Goal: Task Accomplishment & Management: Use online tool/utility

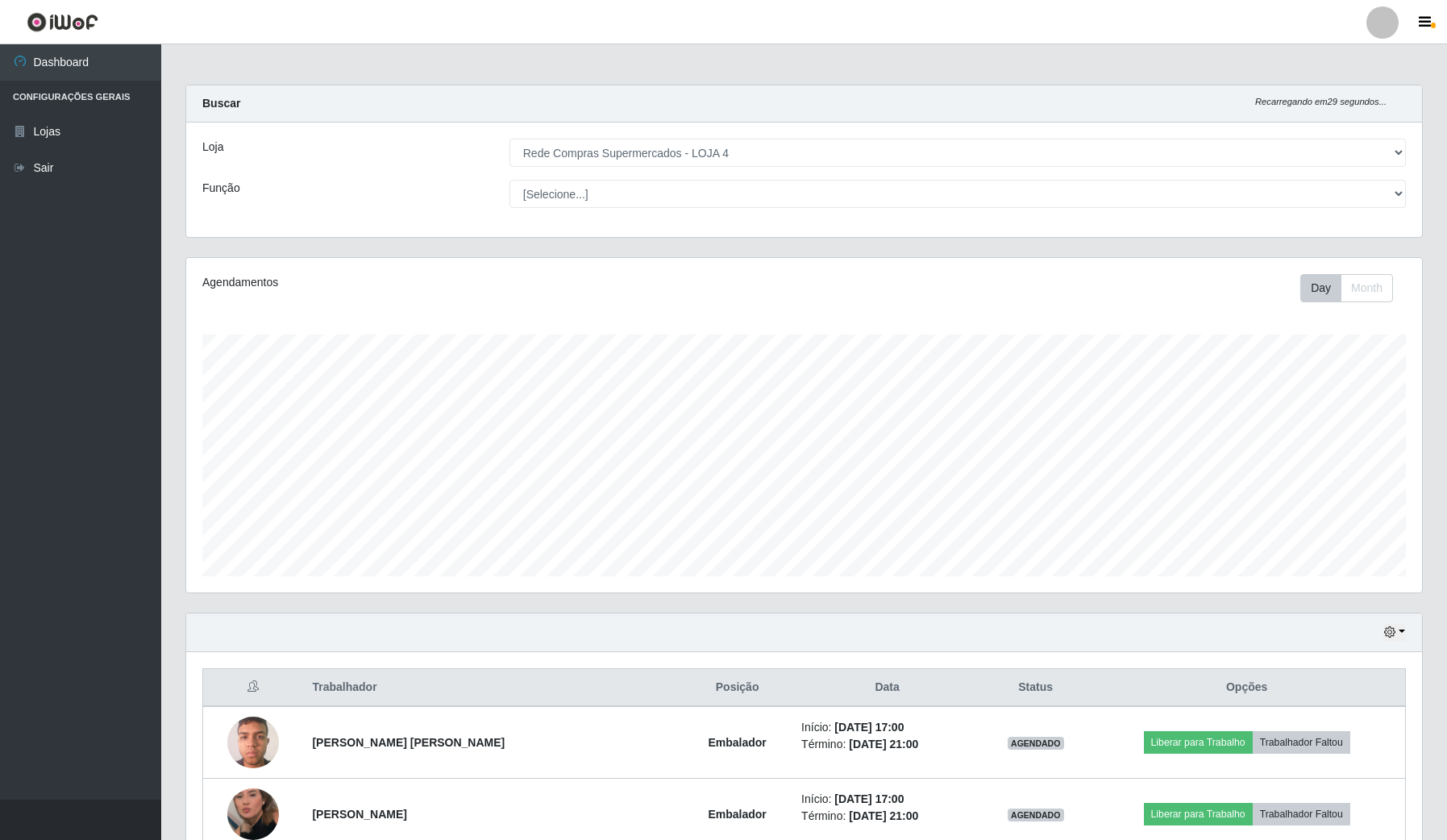
select select "159"
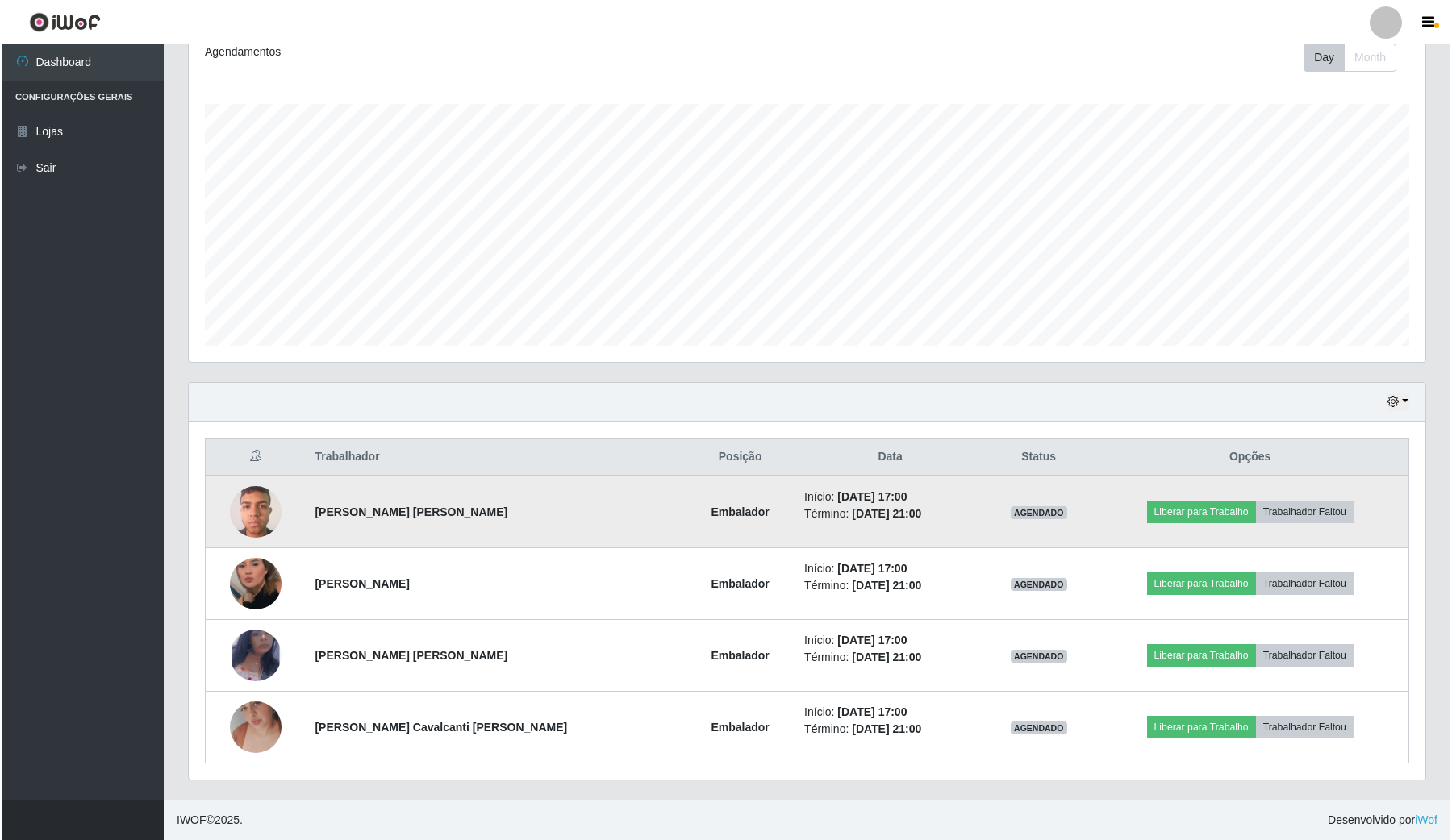
scroll to position [336, 1236]
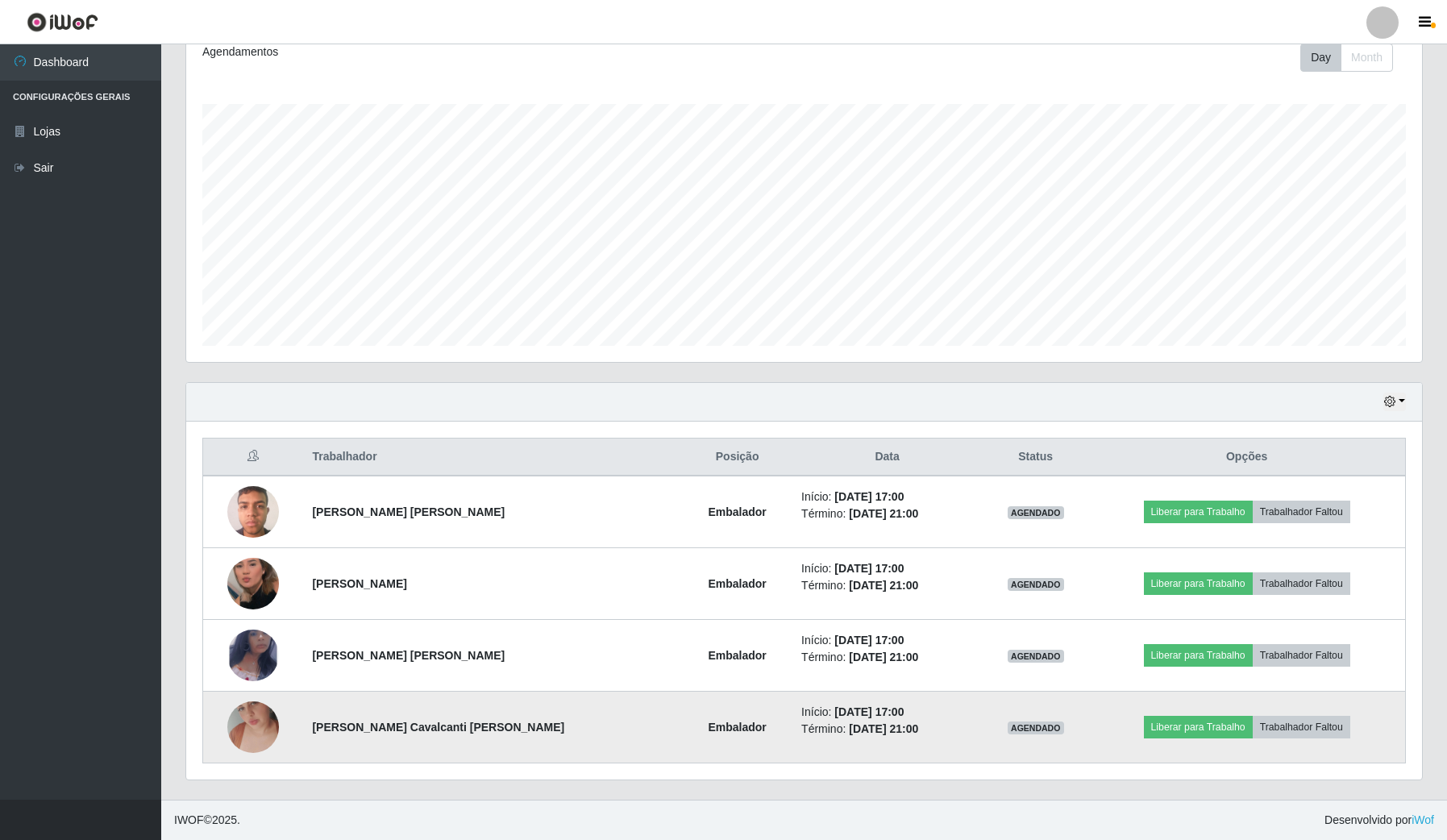
click at [247, 723] on img at bounding box center [253, 727] width 52 height 92
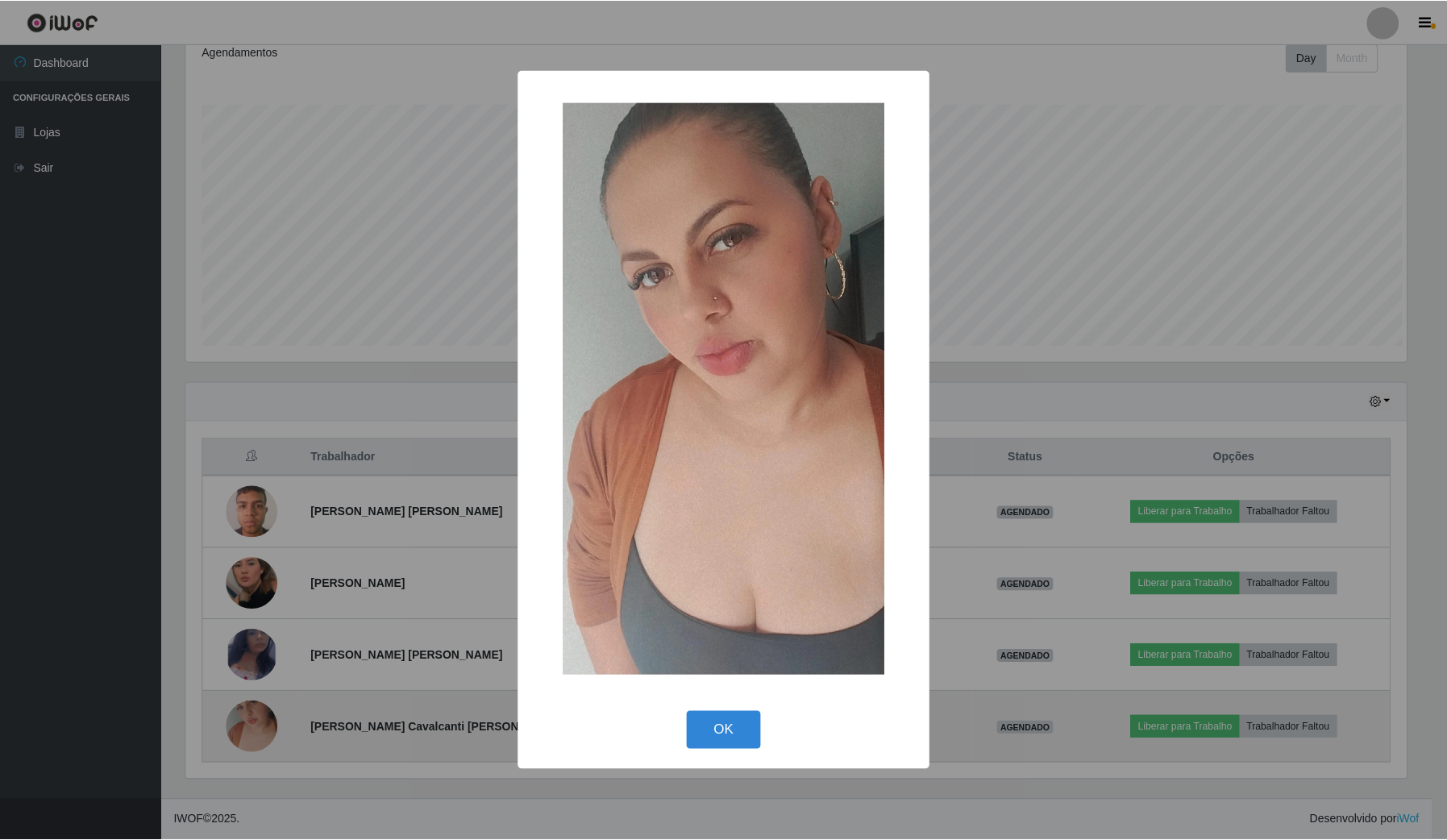
scroll to position [336, 1224]
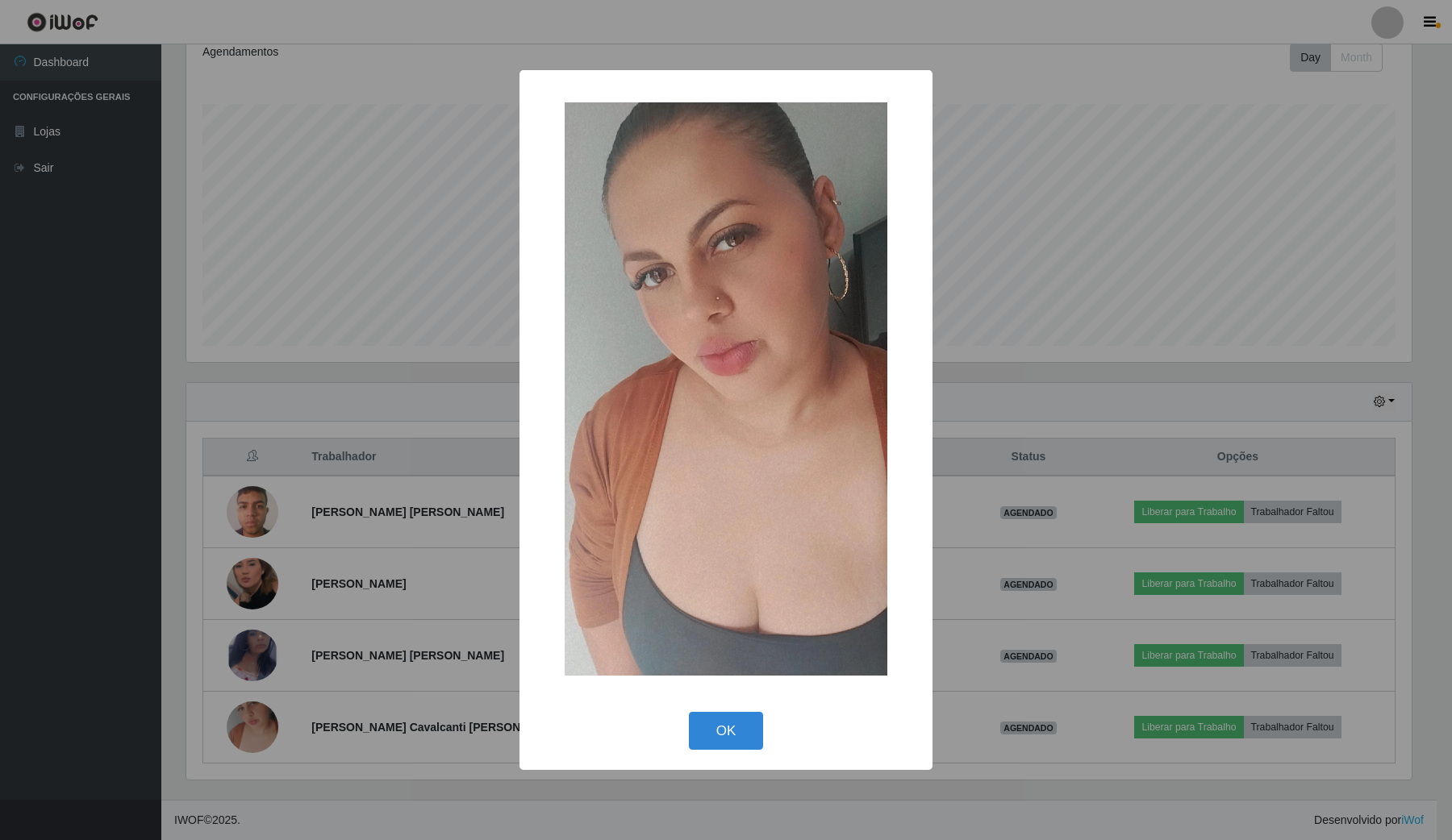
click at [1155, 142] on div "× OK Cancel" at bounding box center [726, 420] width 1452 height 840
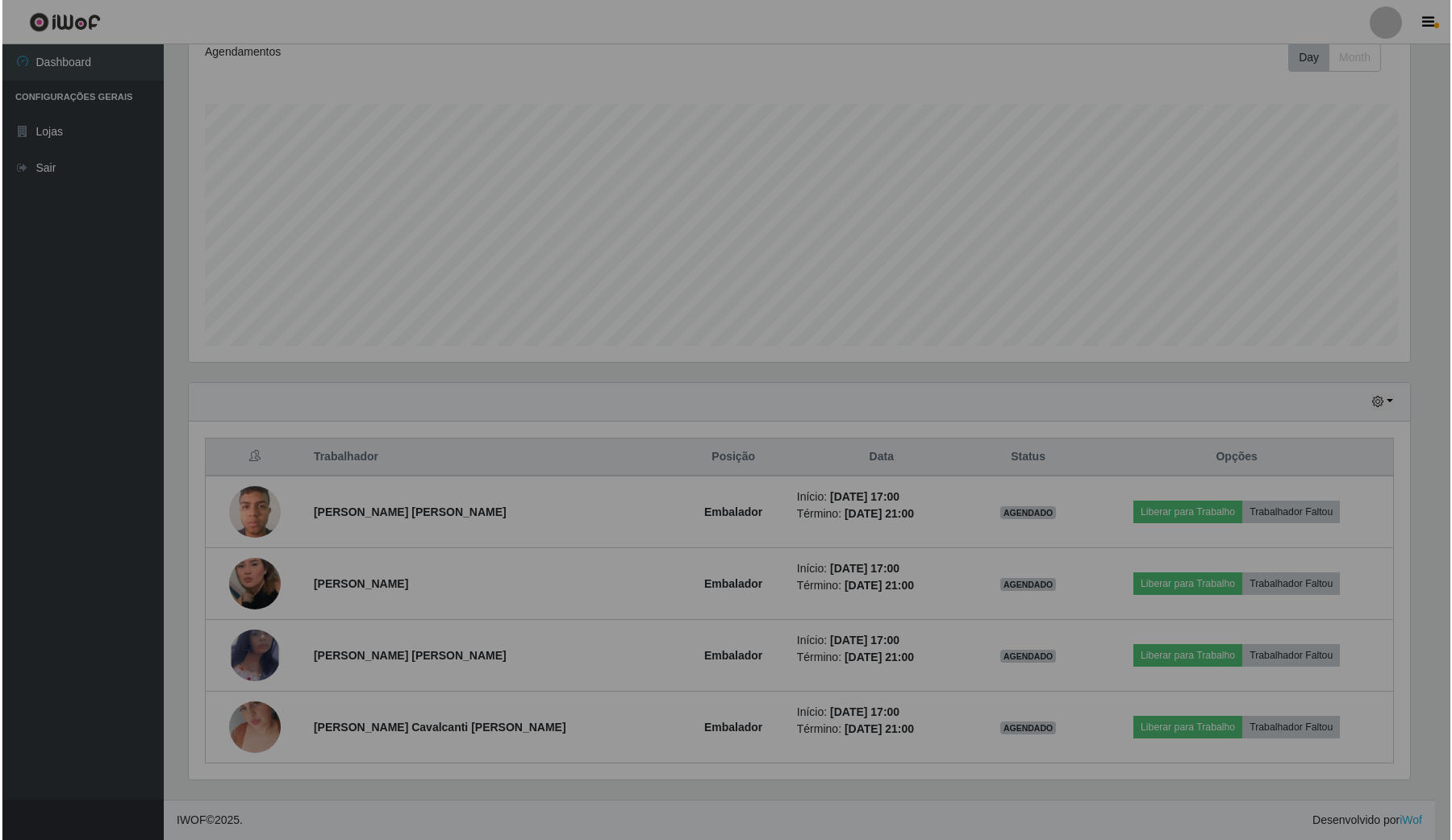
scroll to position [336, 1236]
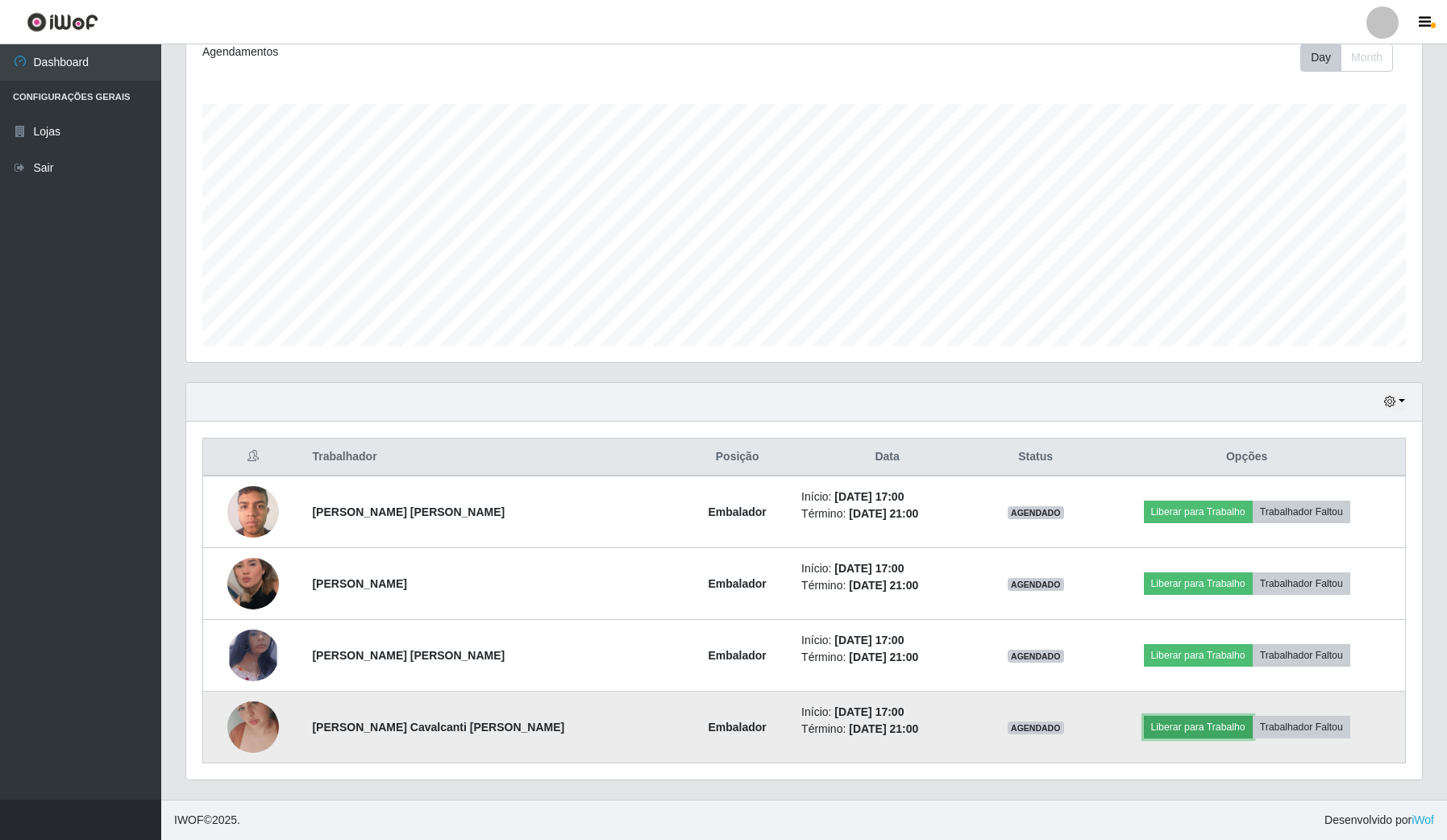
click at [1179, 728] on button "Liberar para Trabalho" at bounding box center [1198, 726] width 109 height 23
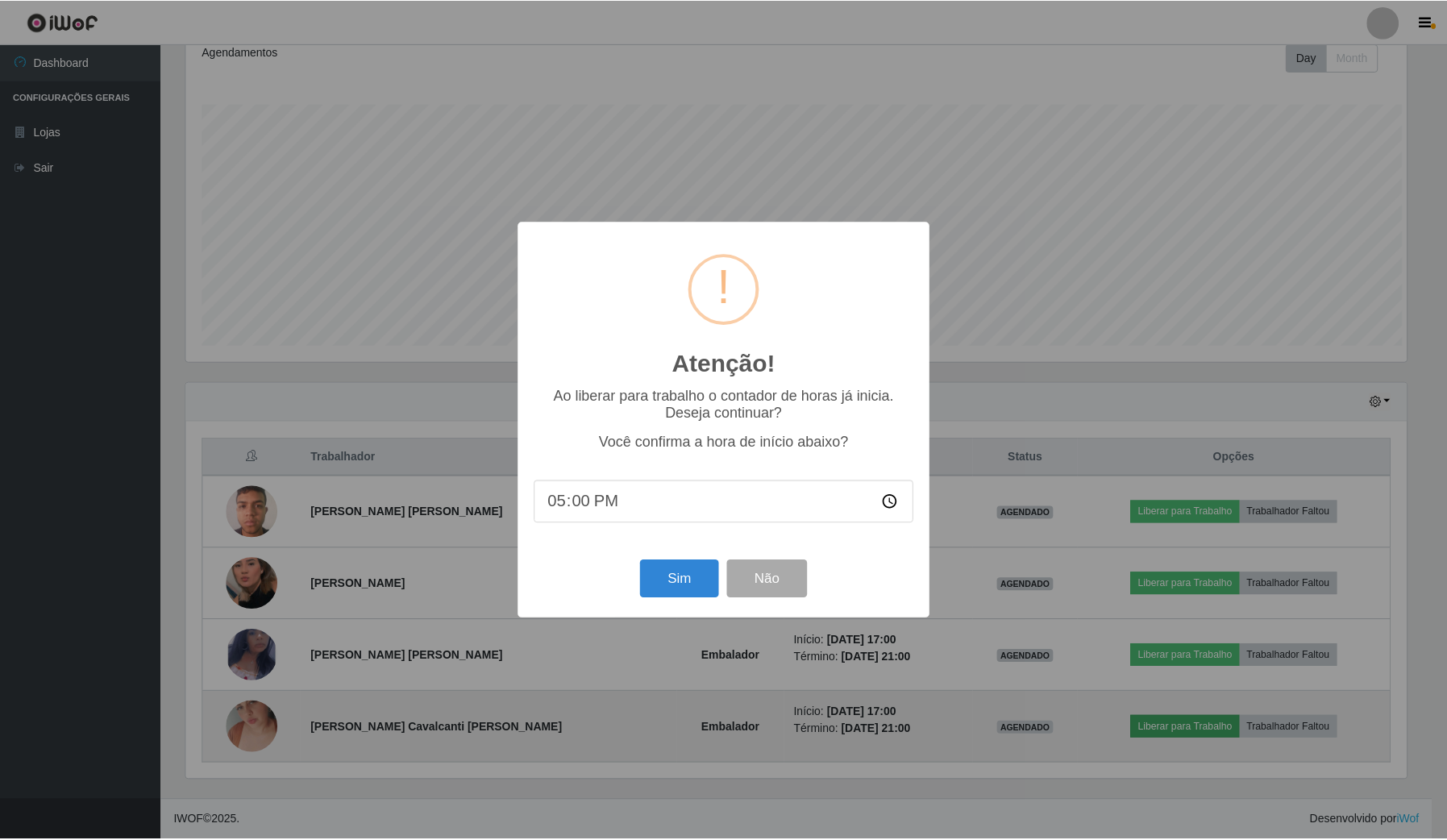
scroll to position [336, 1224]
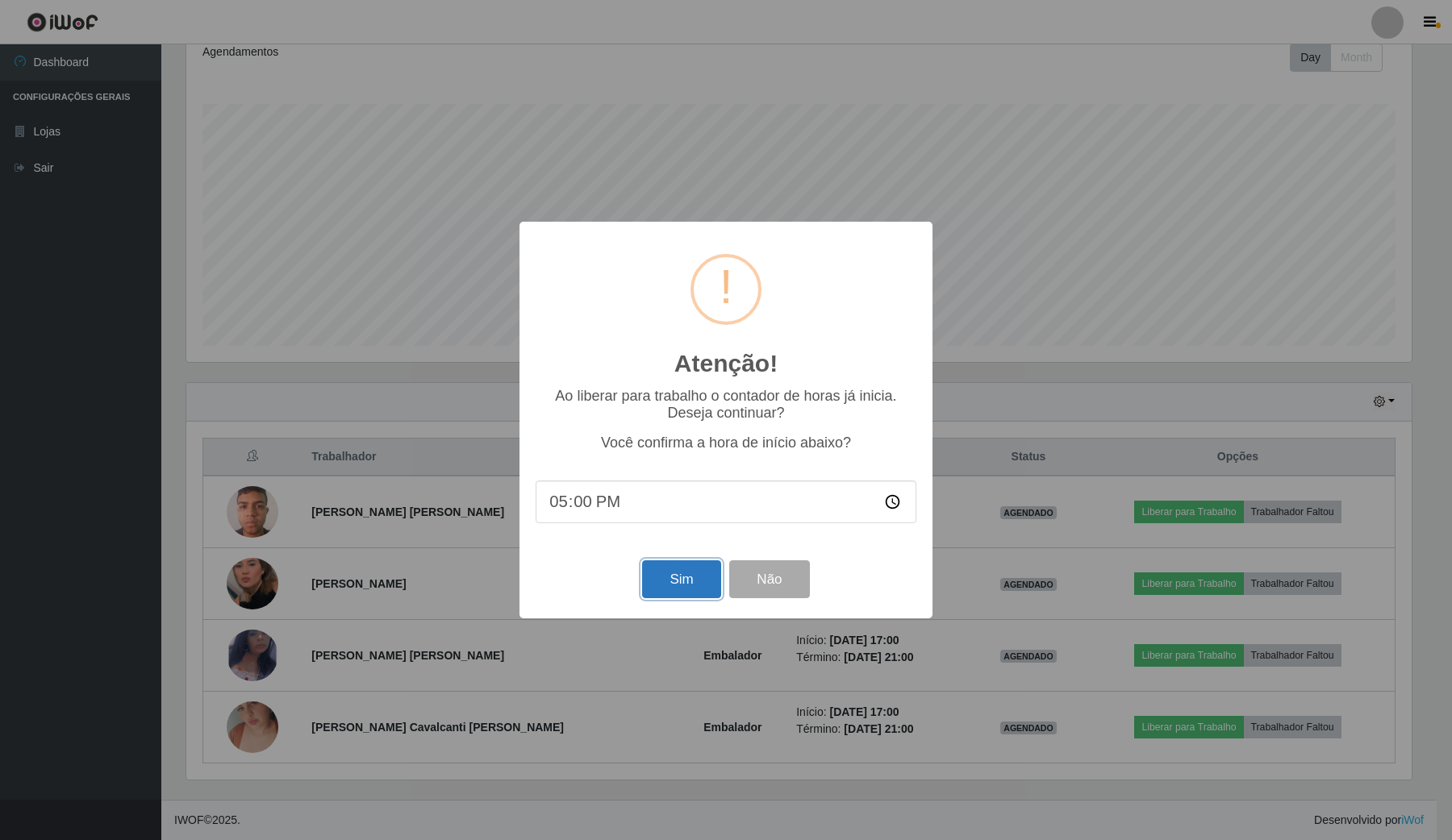
click at [693, 594] on button "Sim" at bounding box center [682, 579] width 79 height 38
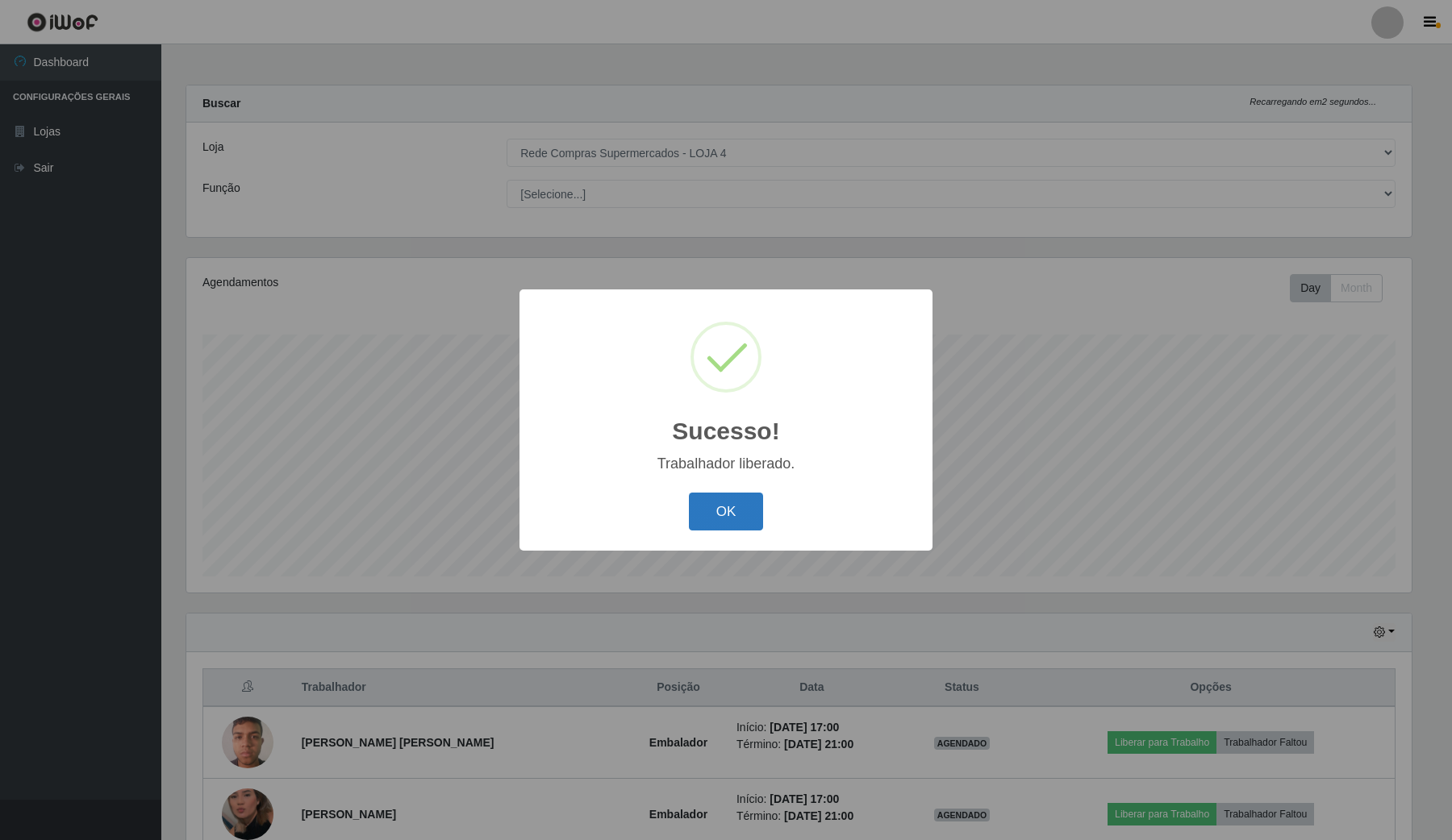
click at [730, 501] on button "OK" at bounding box center [727, 511] width 75 height 38
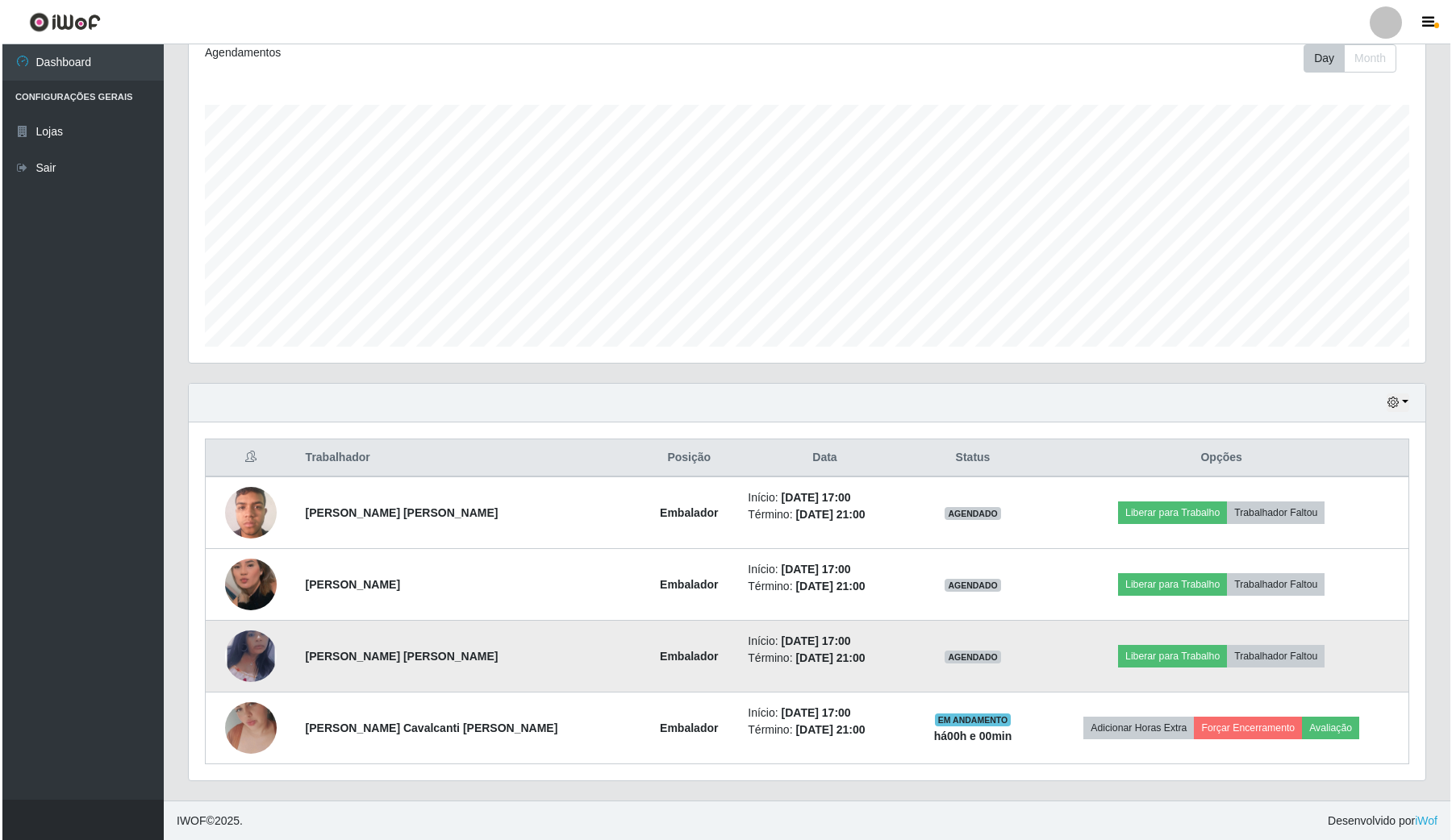
scroll to position [232, 0]
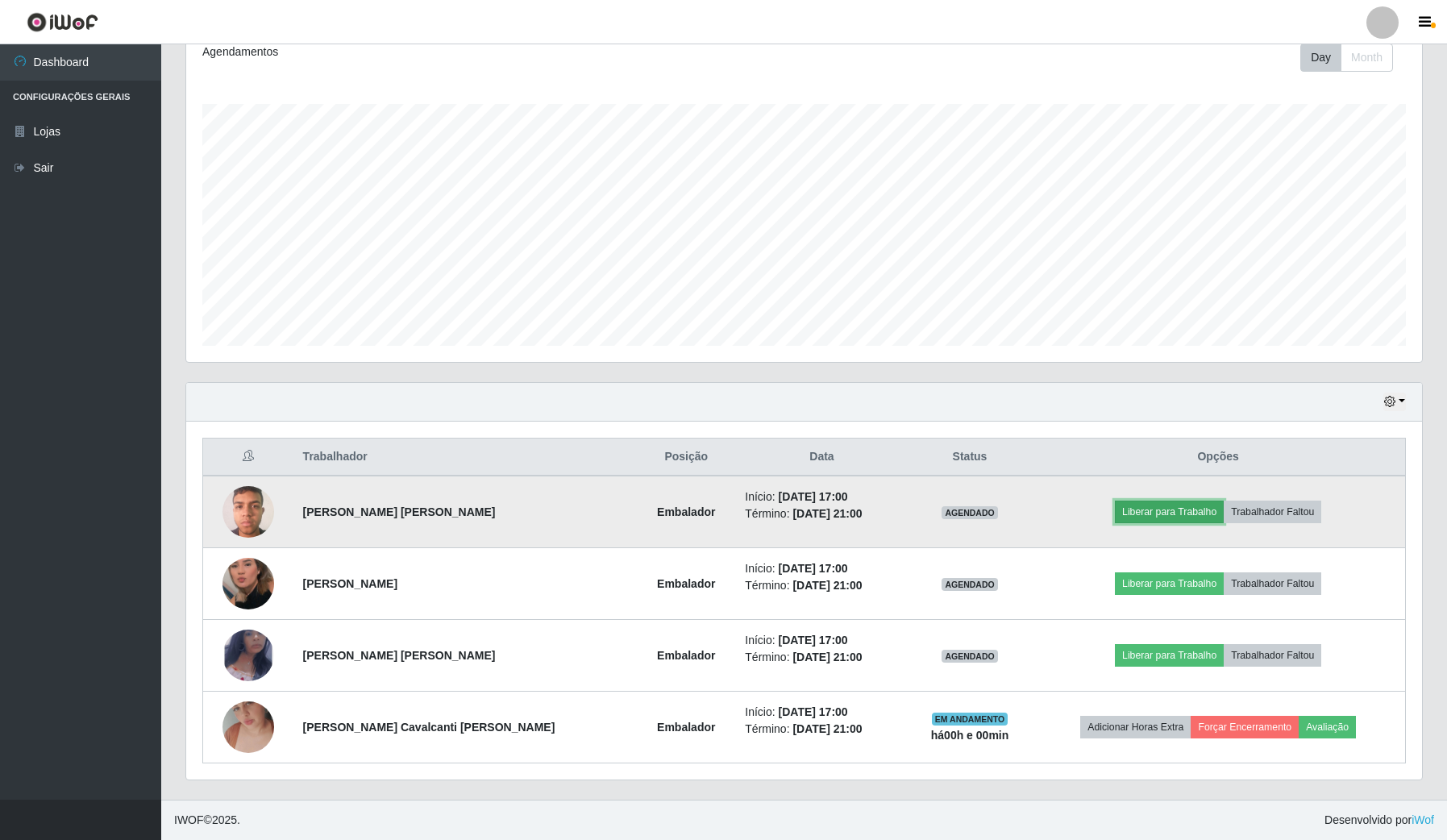
click at [1147, 514] on button "Liberar para Trabalho" at bounding box center [1169, 512] width 109 height 23
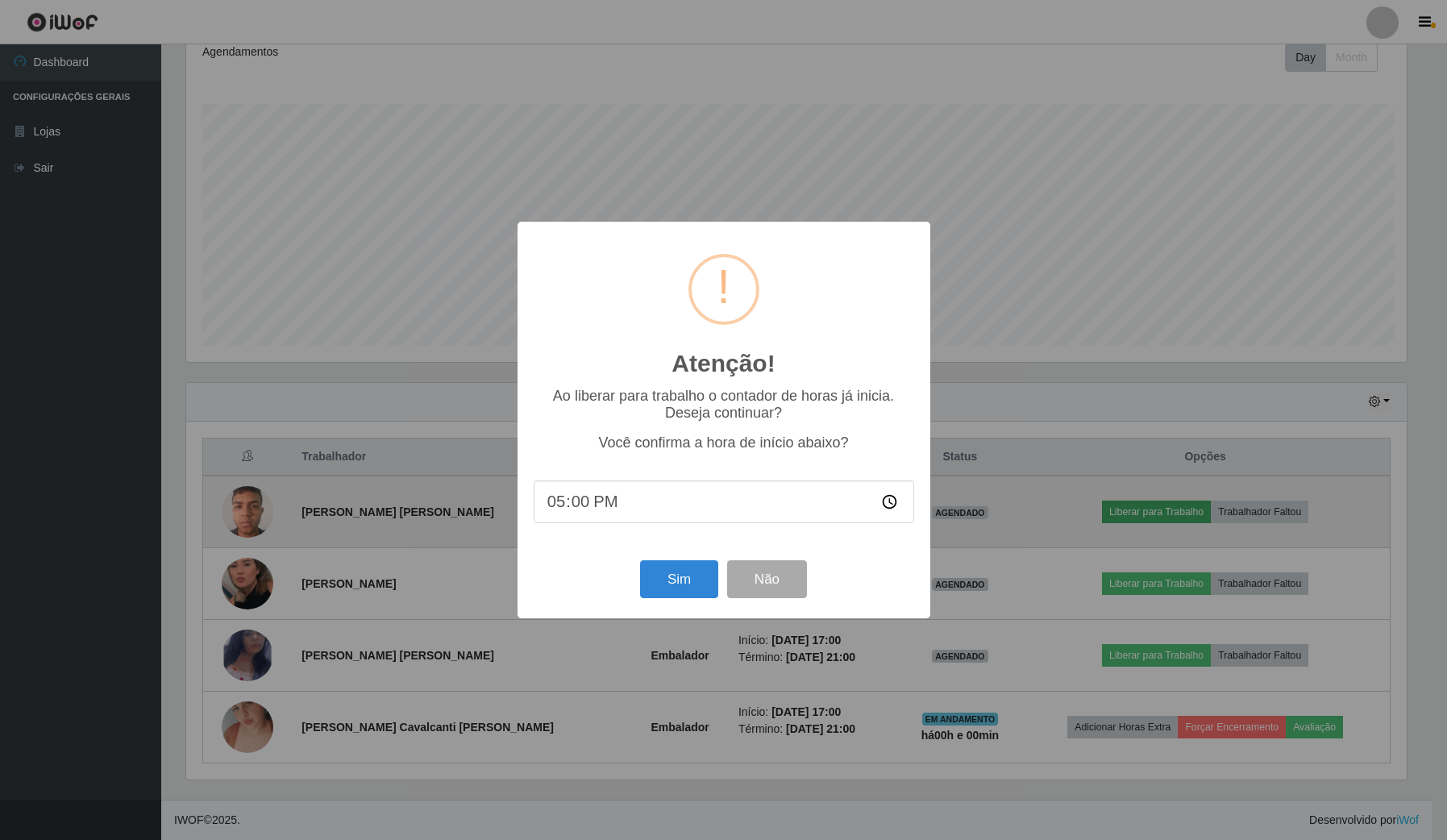
scroll to position [336, 1224]
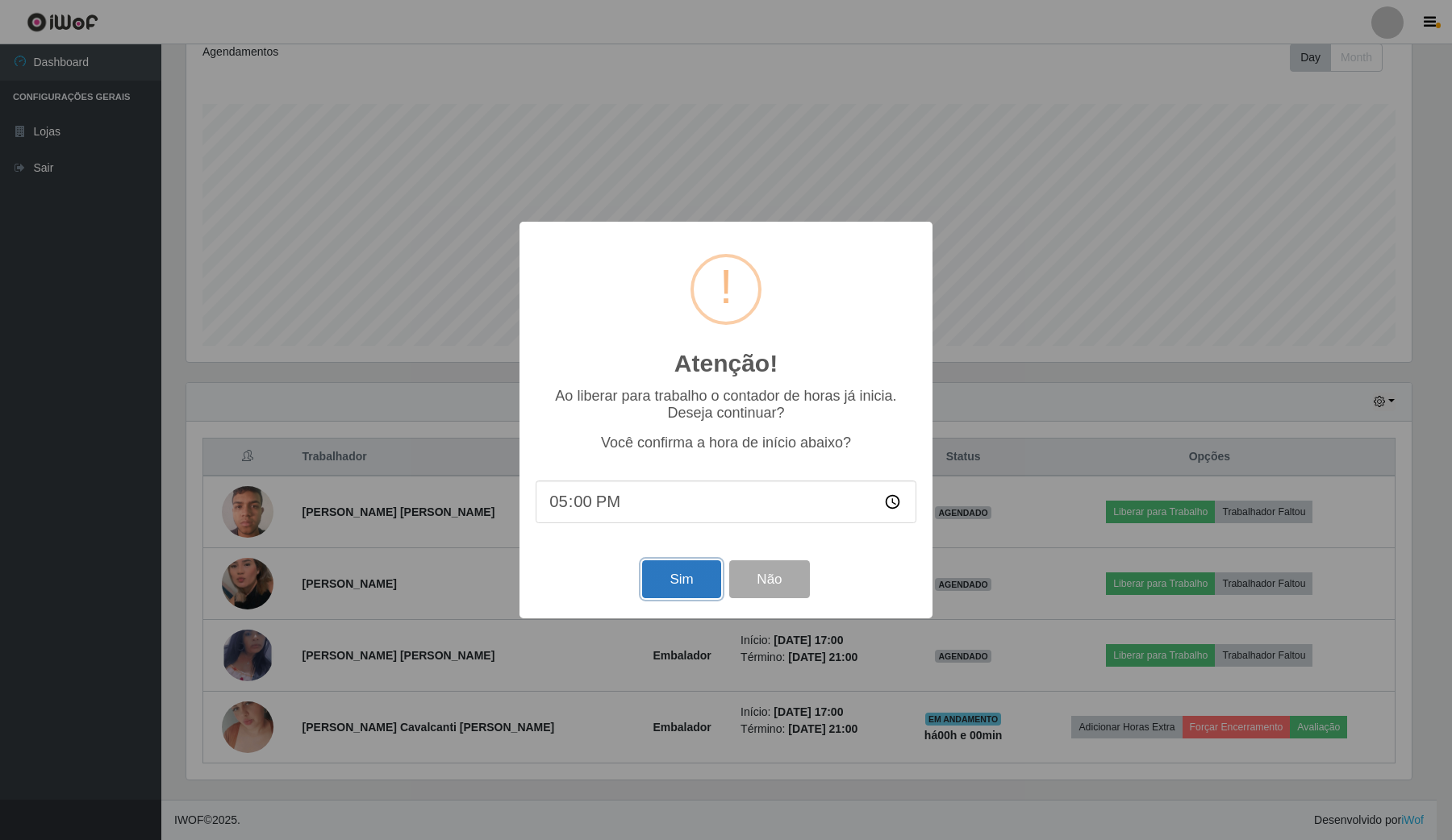
click at [673, 590] on button "Sim" at bounding box center [682, 579] width 79 height 38
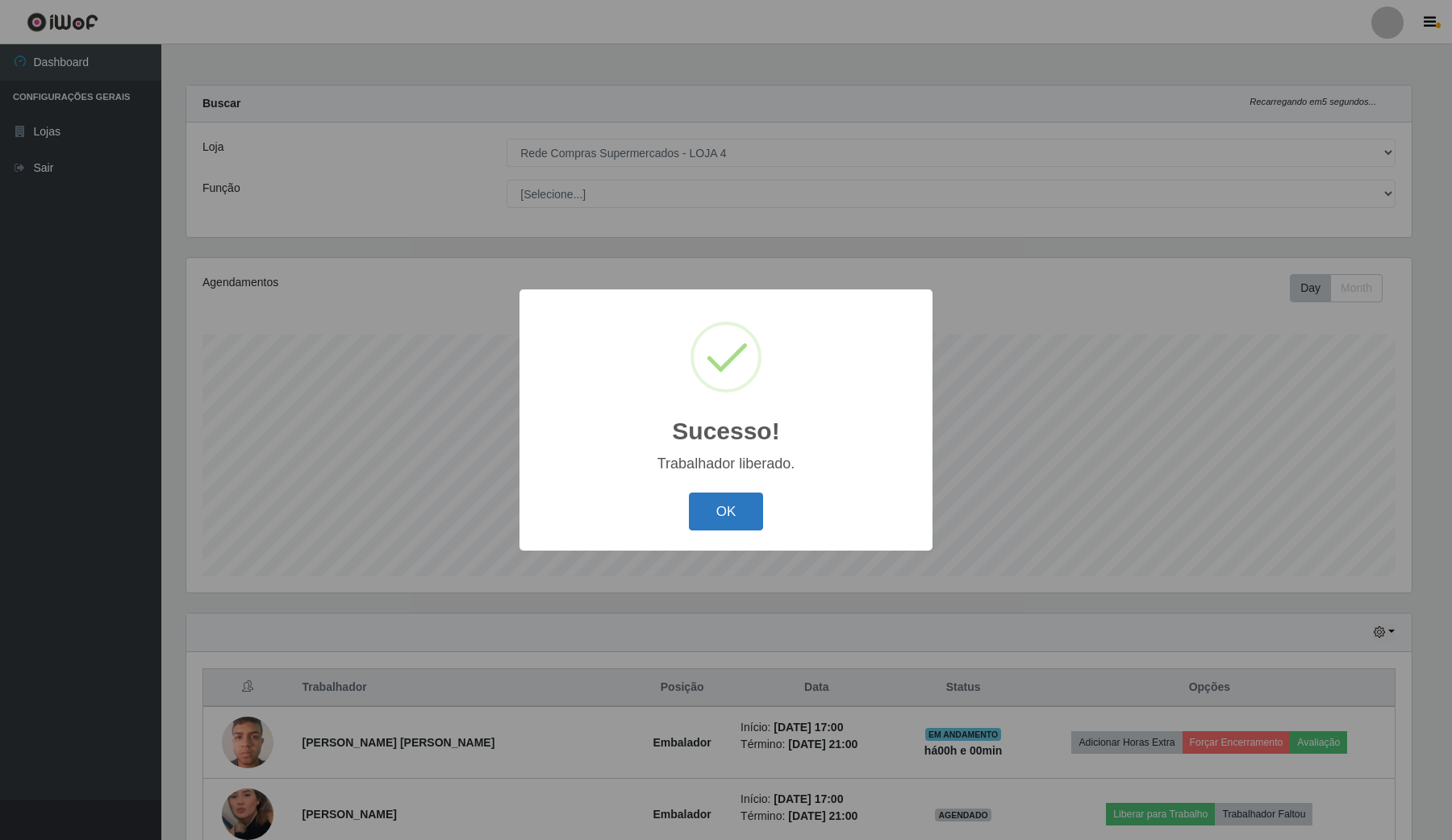
click at [720, 503] on button "OK" at bounding box center [727, 511] width 75 height 38
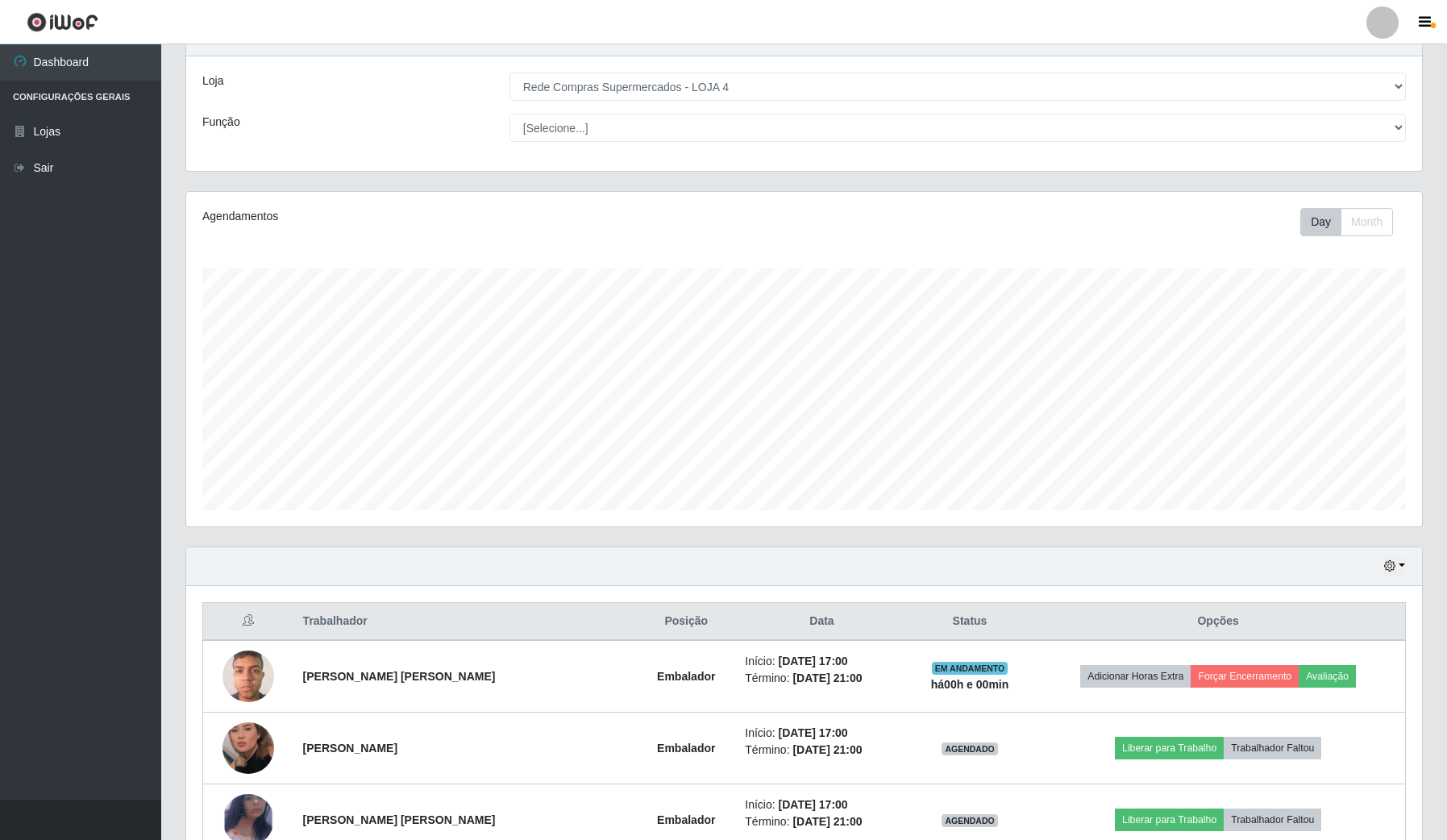
scroll to position [201, 0]
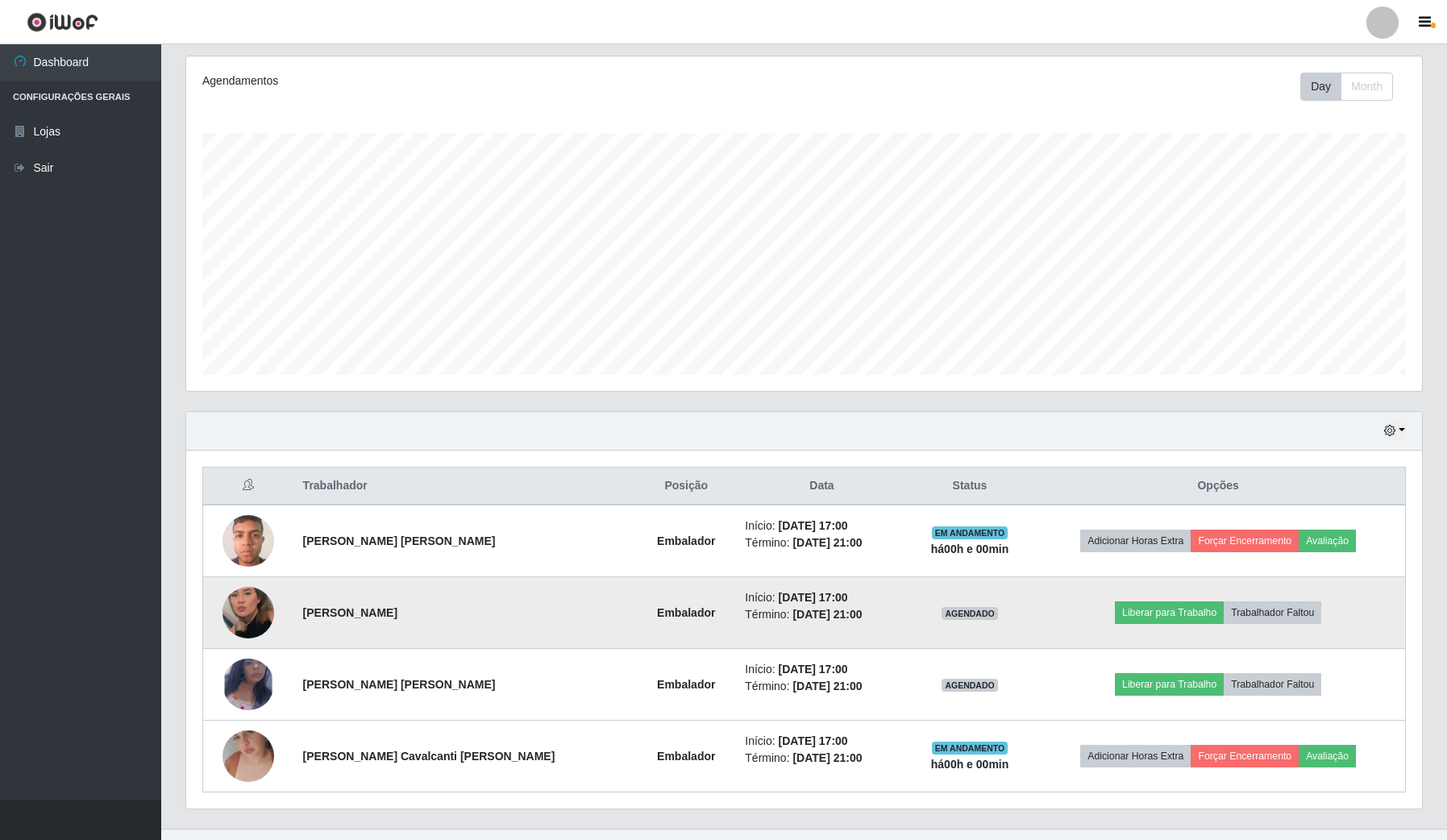
click at [251, 618] on img at bounding box center [248, 613] width 52 height 92
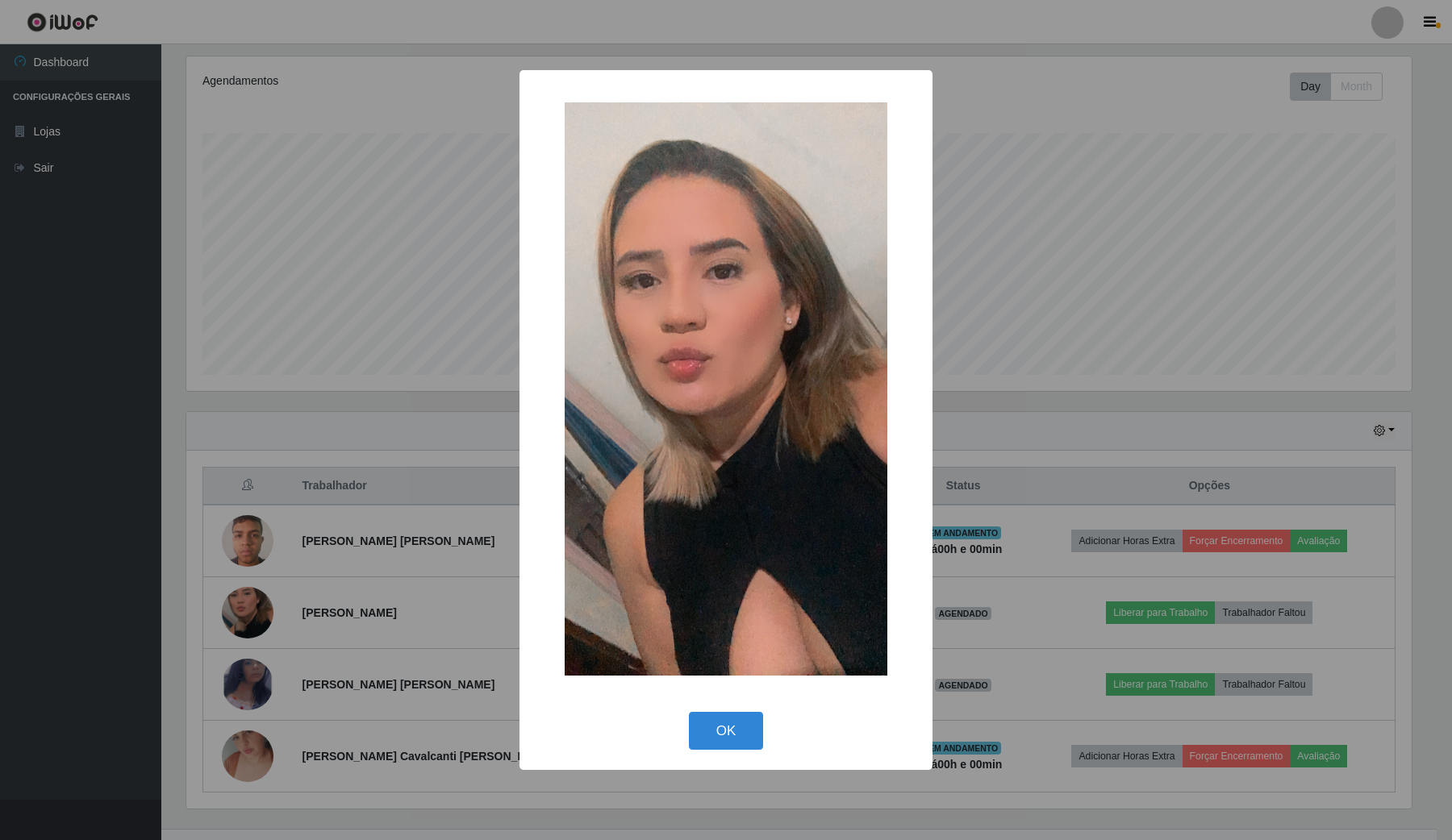
click at [1309, 267] on div "× OK Cancel" at bounding box center [726, 420] width 1452 height 840
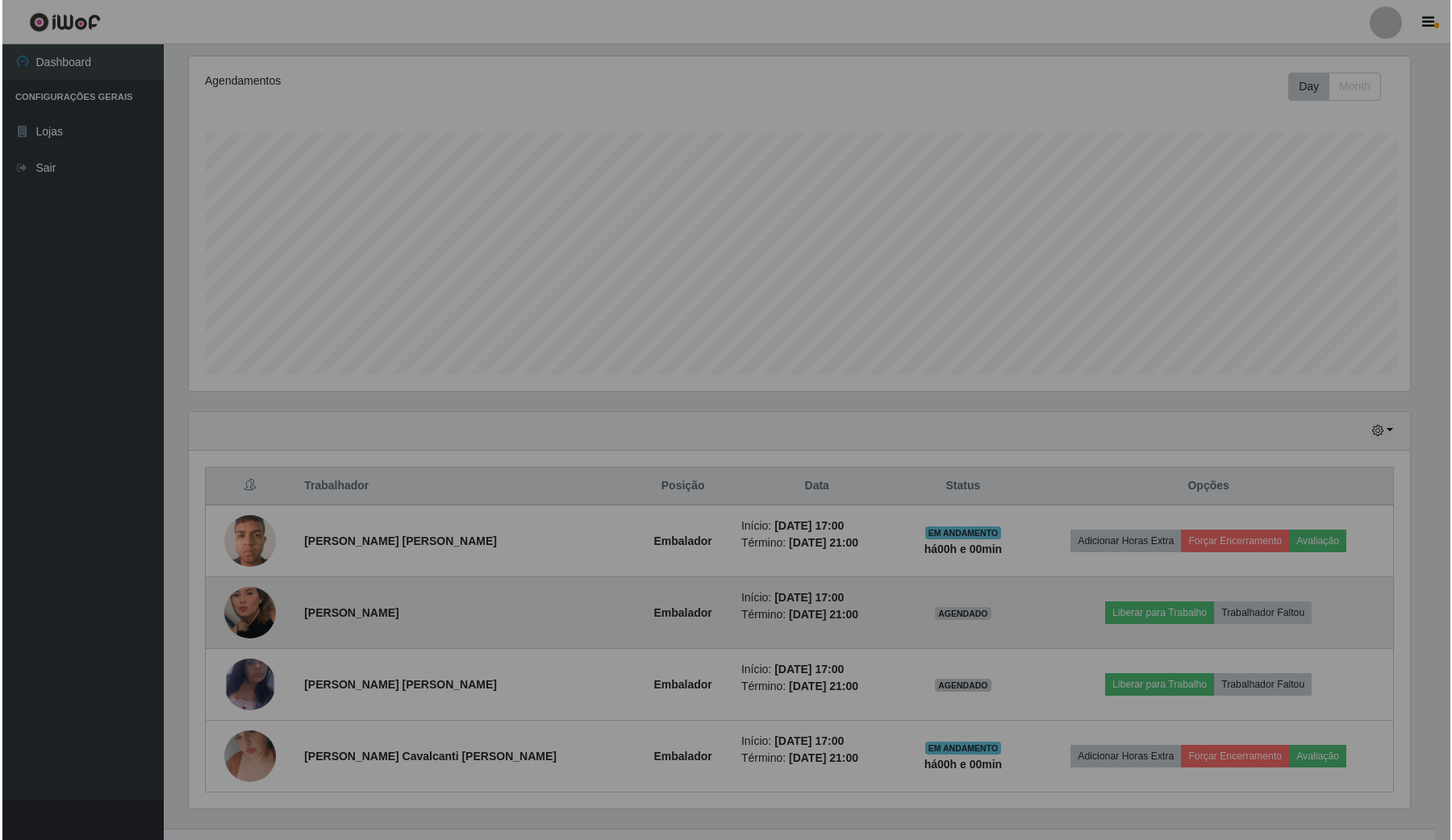
scroll to position [336, 1236]
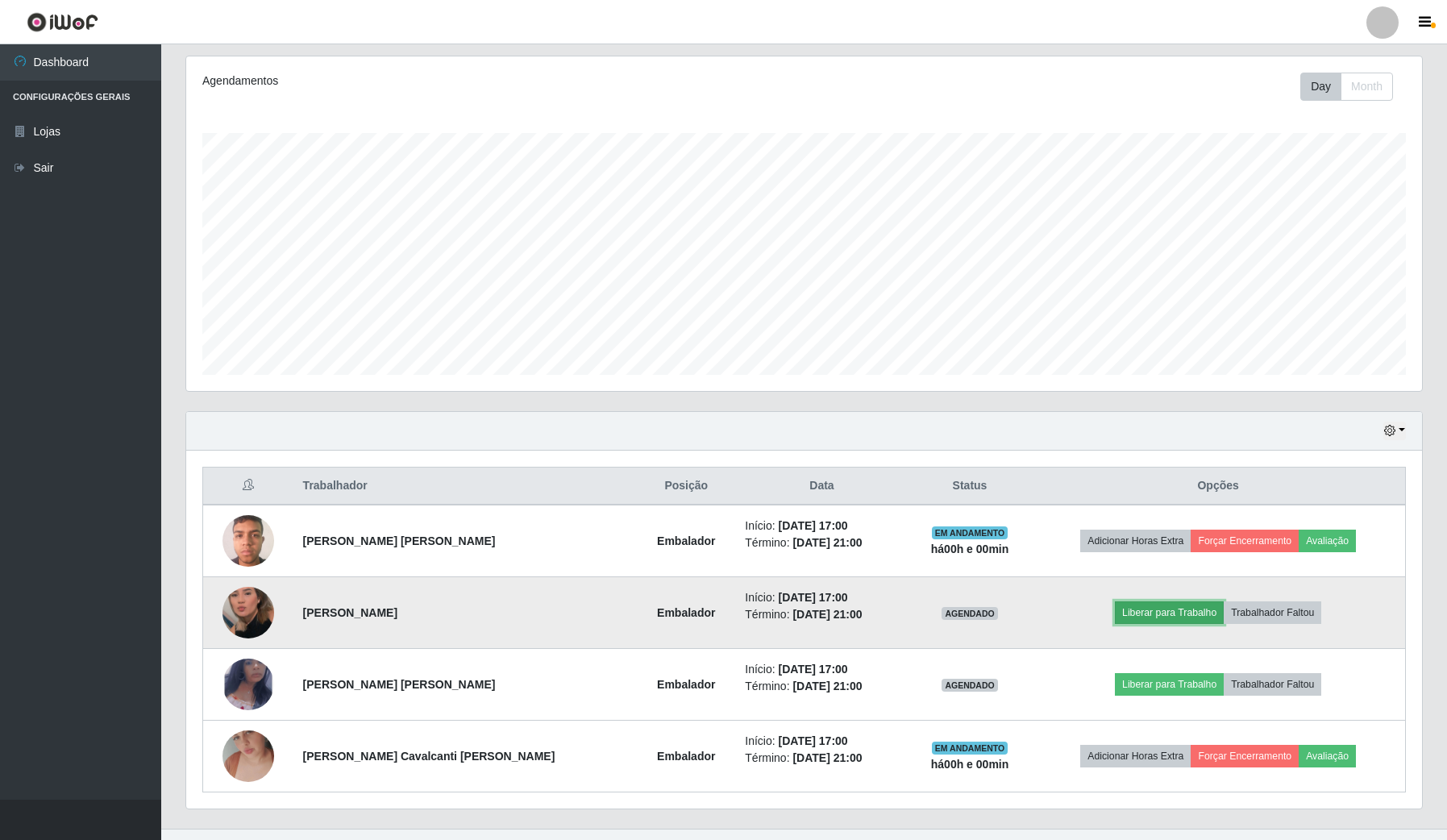
click at [1158, 615] on button "Liberar para Trabalho" at bounding box center [1169, 612] width 109 height 23
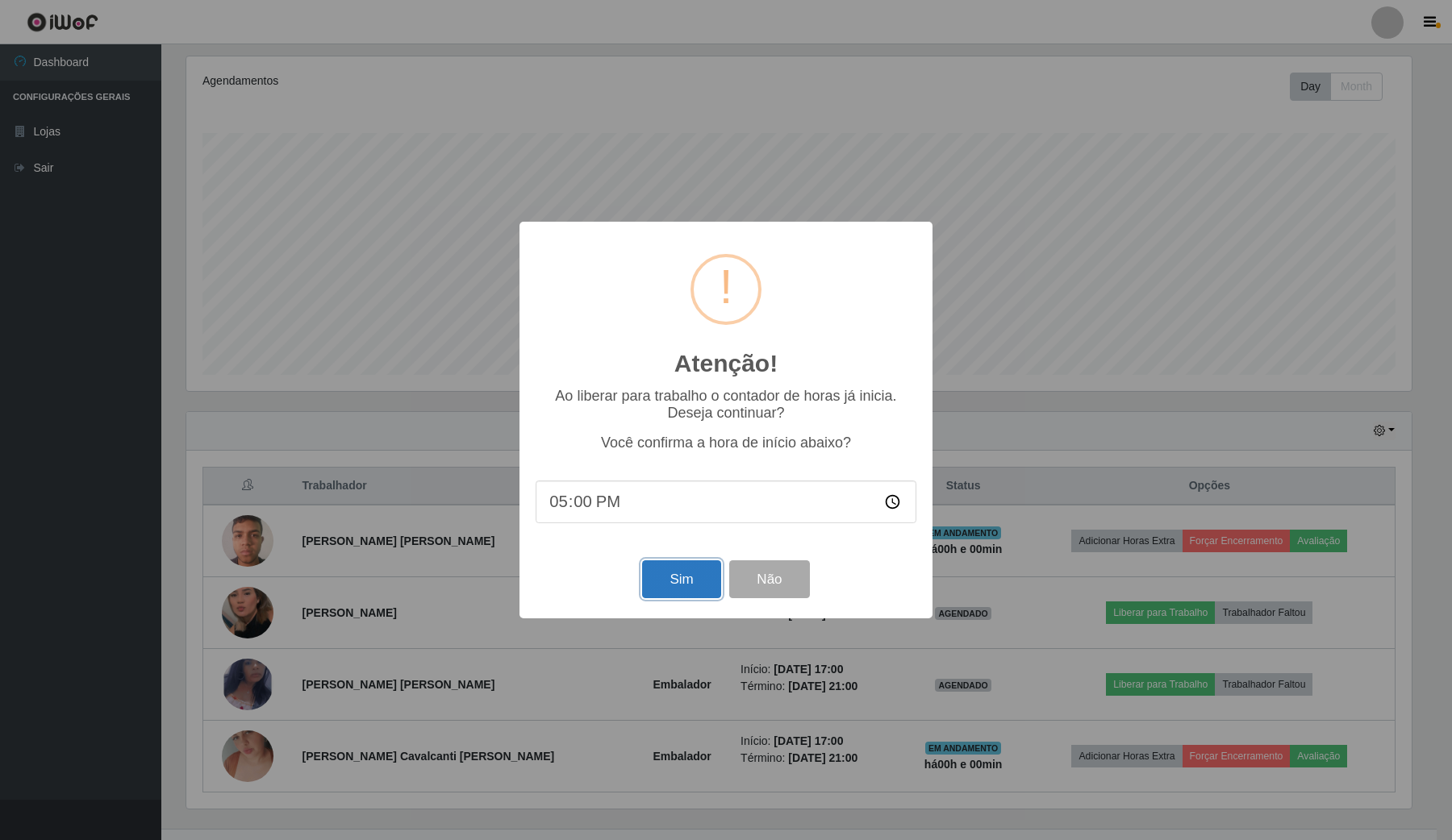
click at [669, 578] on button "Sim" at bounding box center [682, 579] width 79 height 38
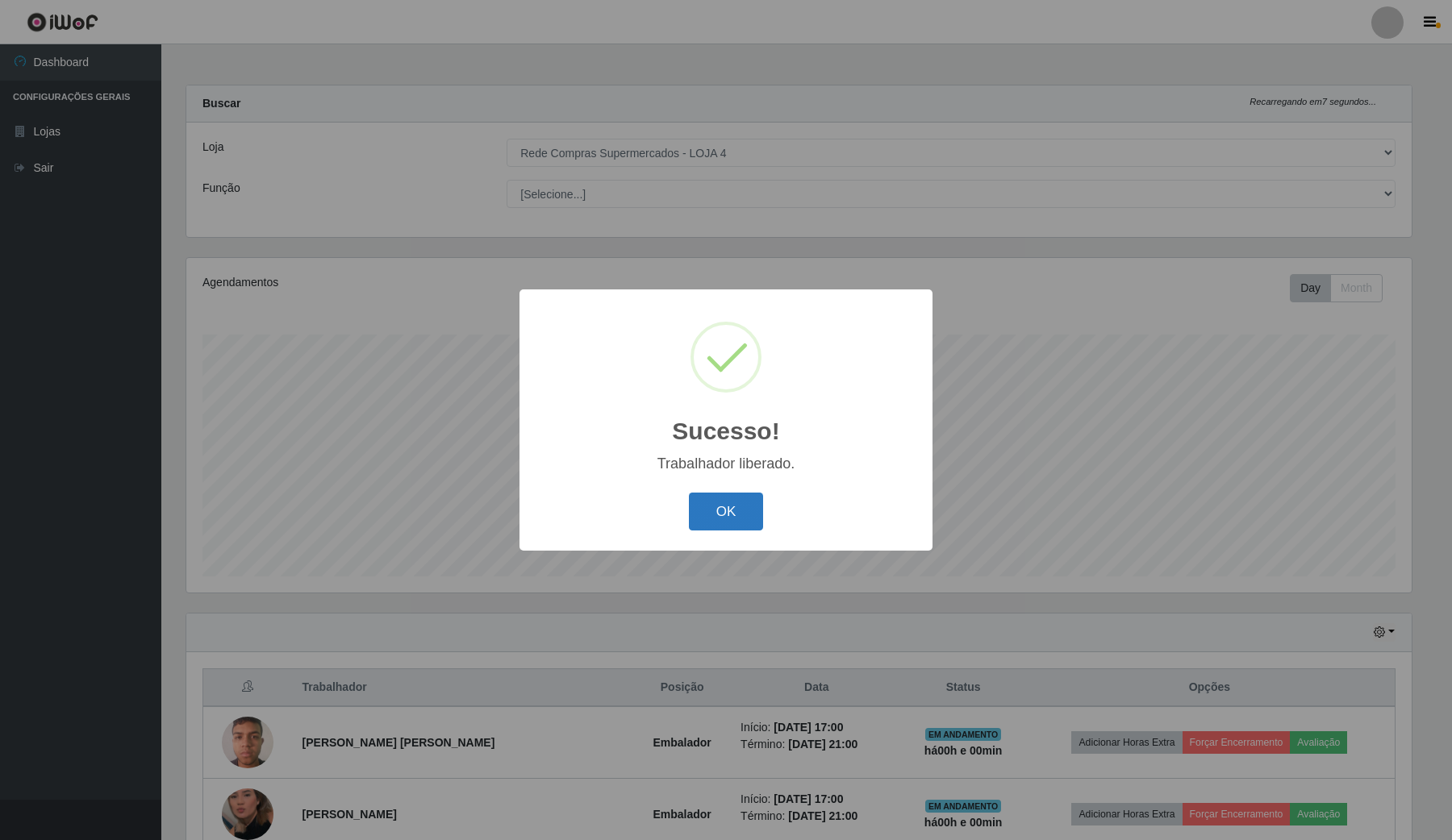
click at [706, 498] on button "OK" at bounding box center [727, 511] width 75 height 38
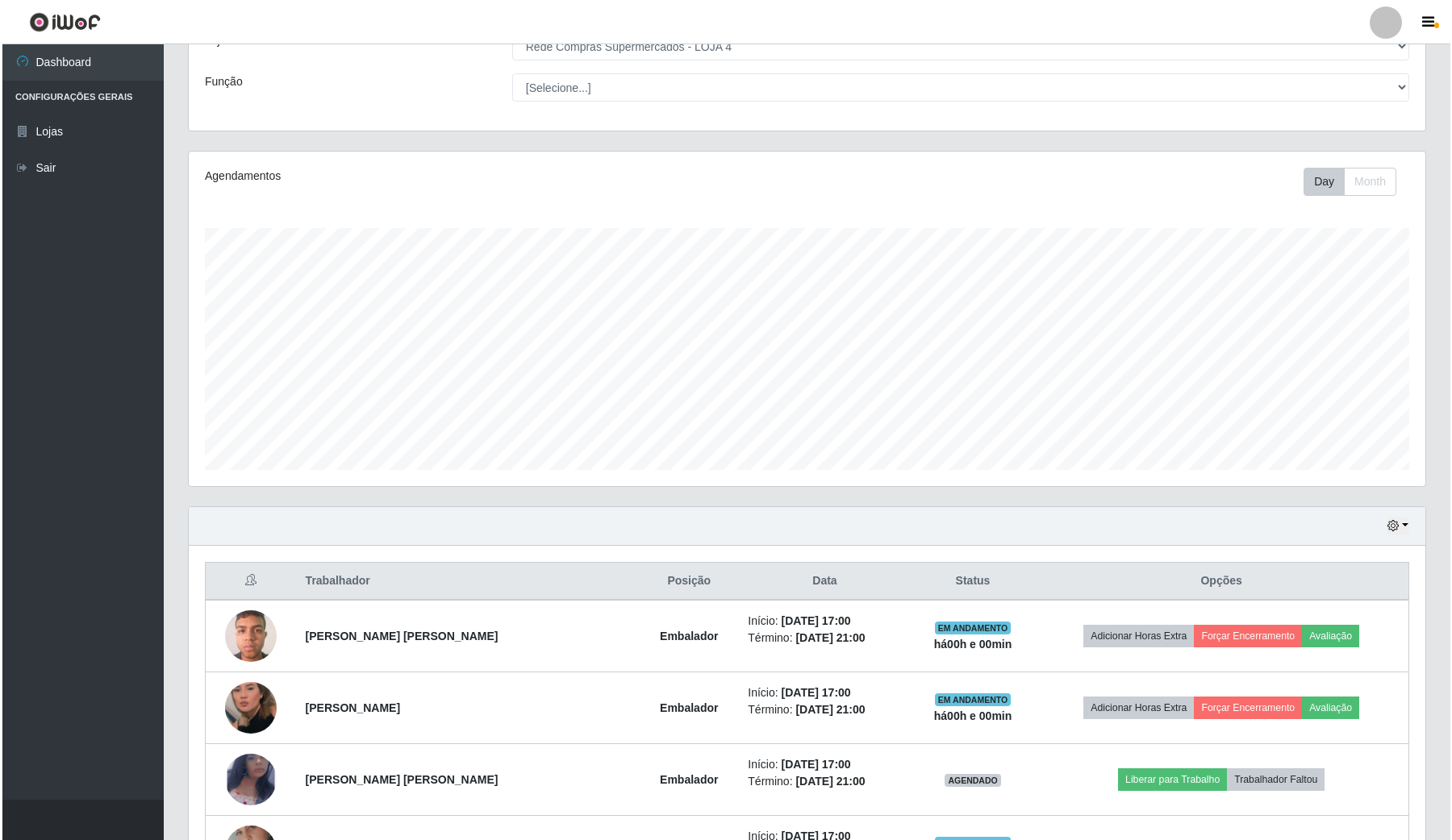
scroll to position [232, 0]
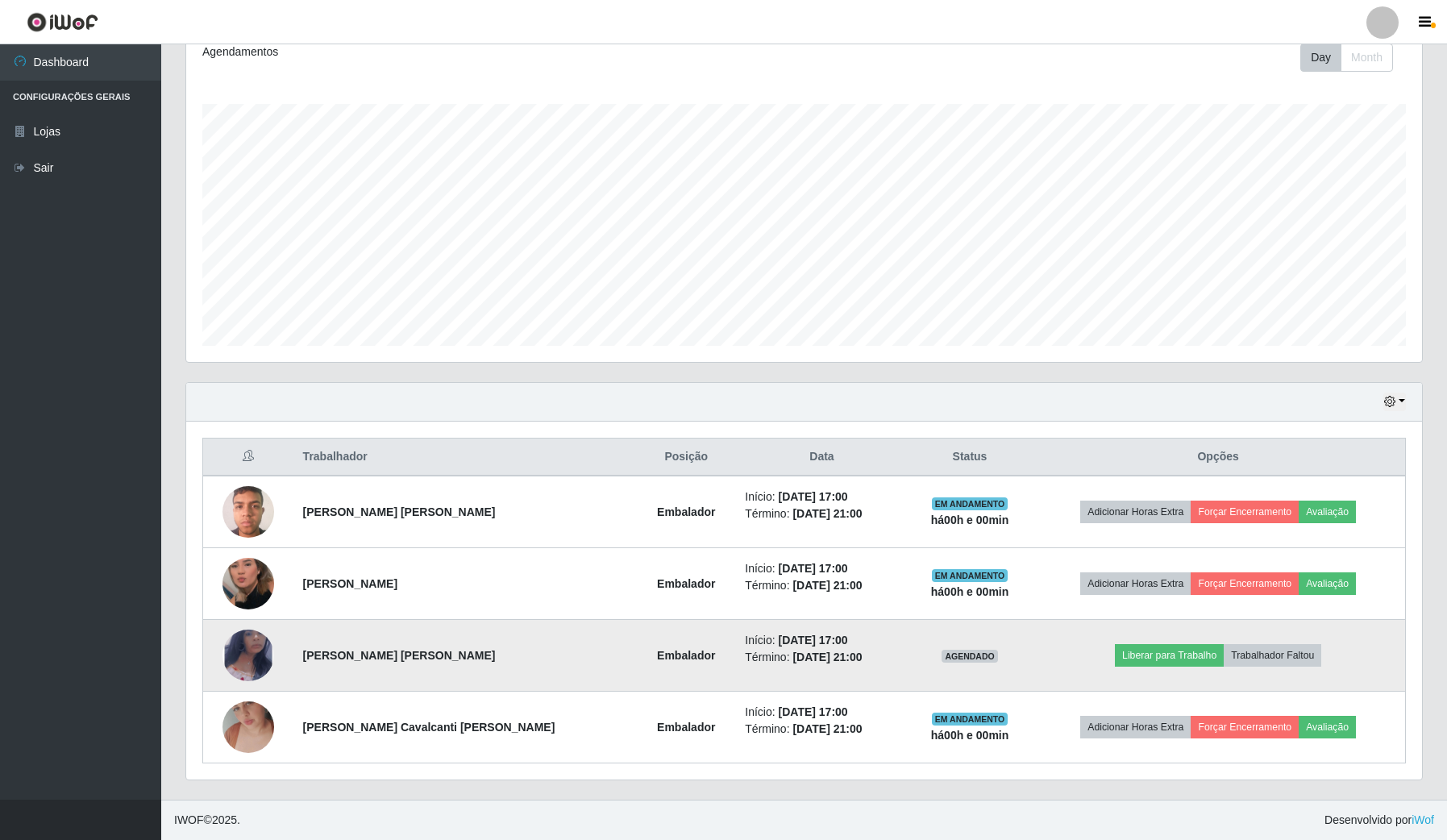
click at [267, 647] on img at bounding box center [248, 655] width 52 height 83
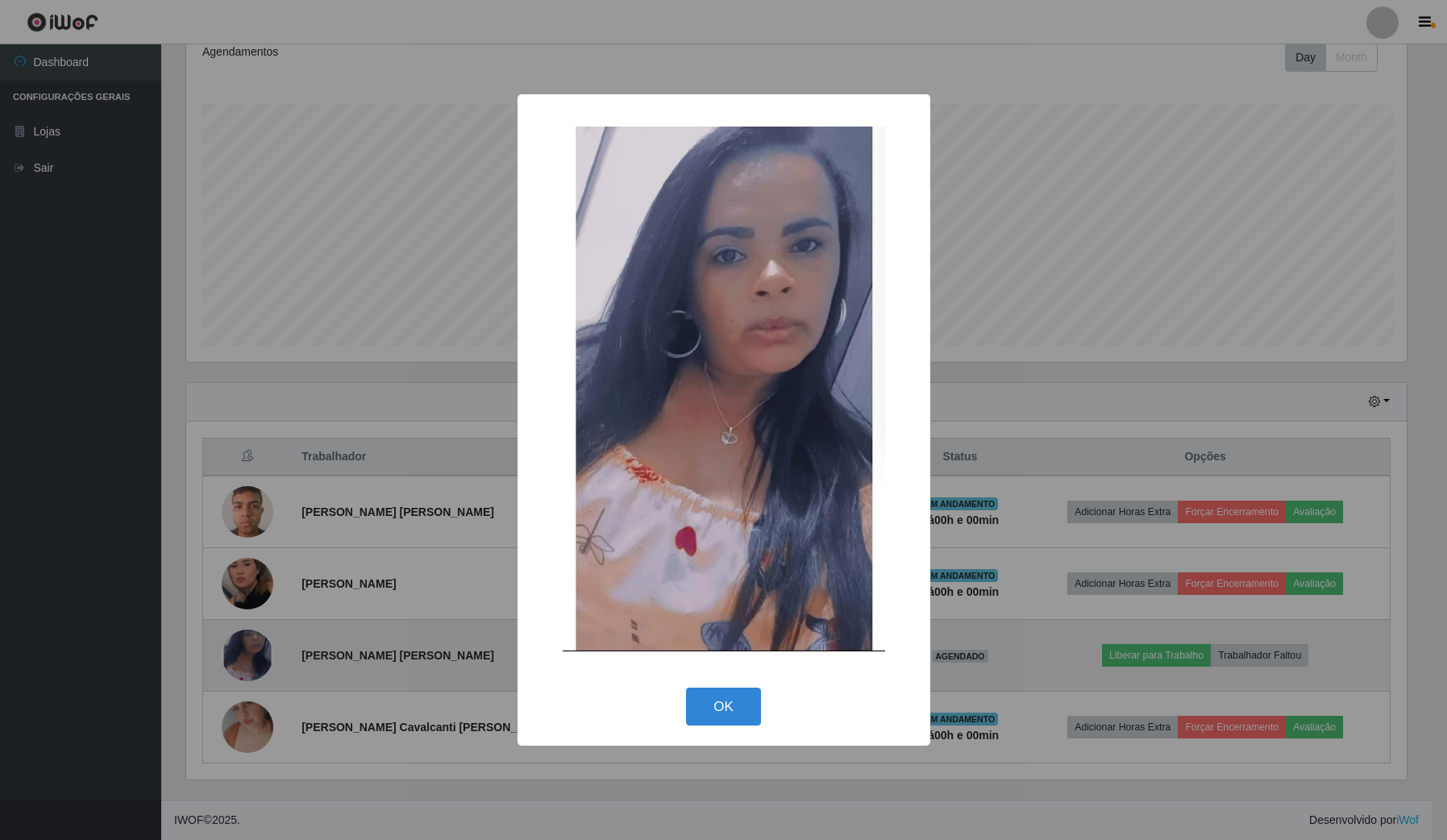
scroll to position [336, 1224]
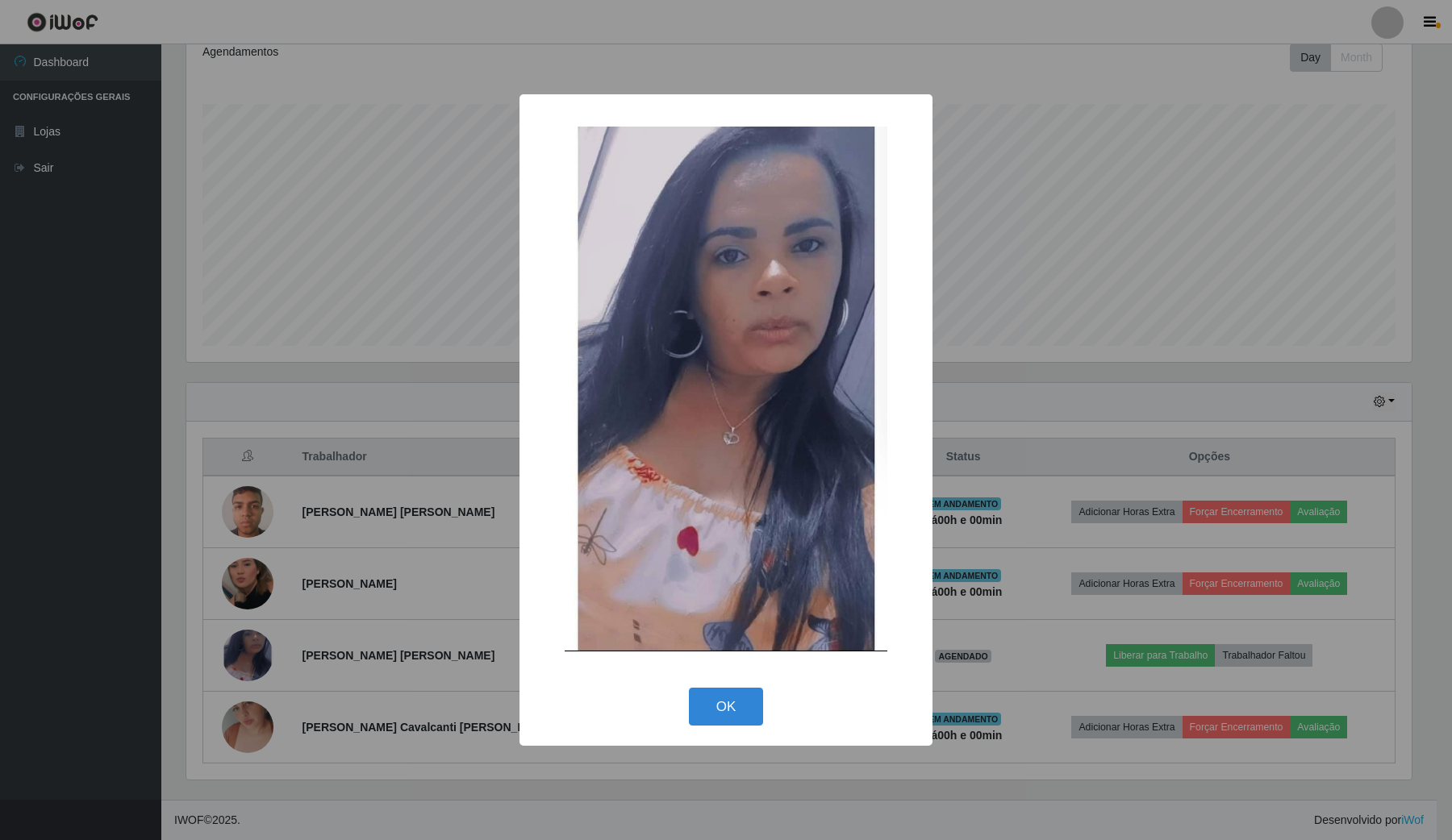
click at [998, 335] on div "× OK Cancel" at bounding box center [726, 420] width 1452 height 840
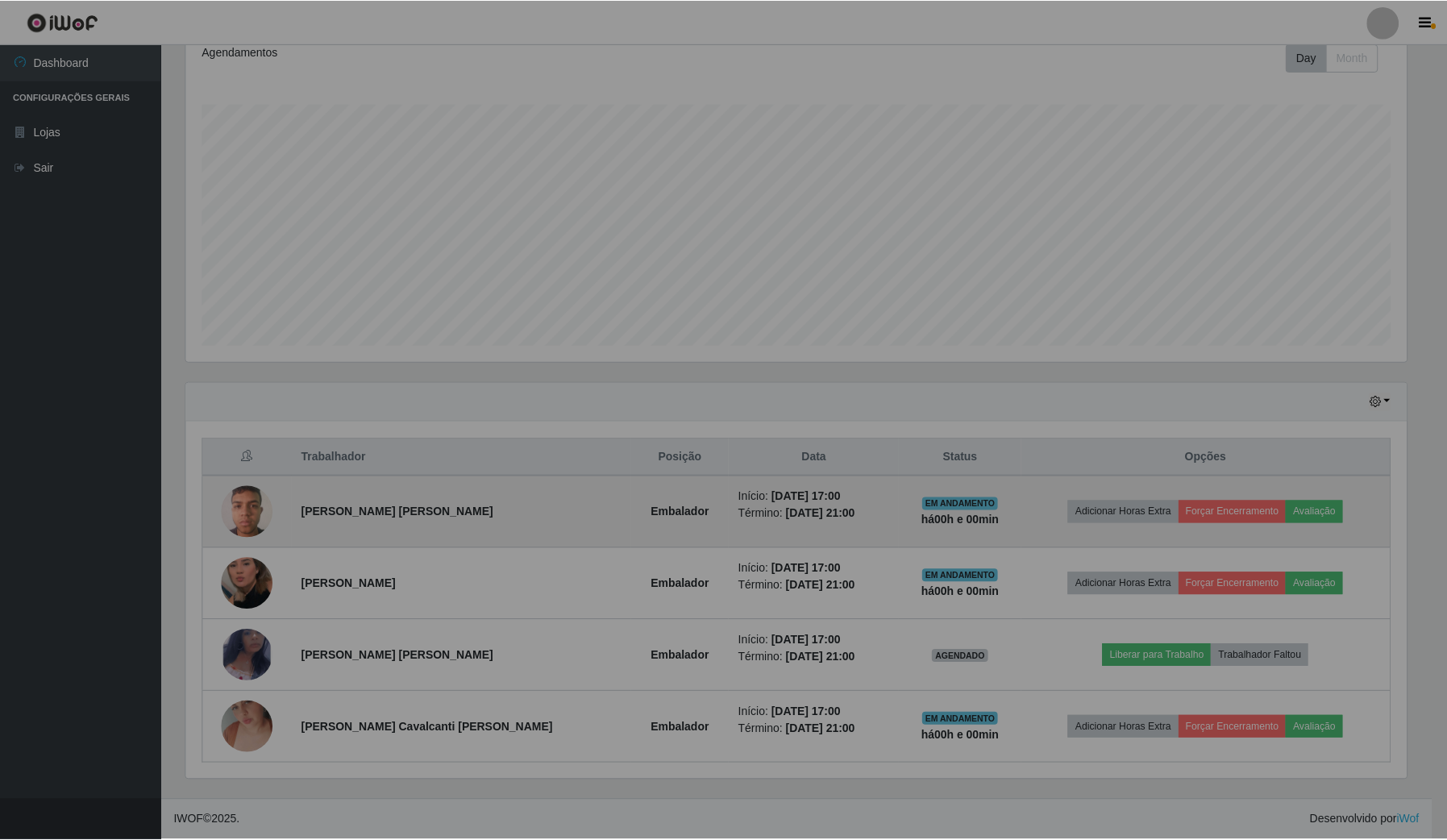
scroll to position [336, 1235]
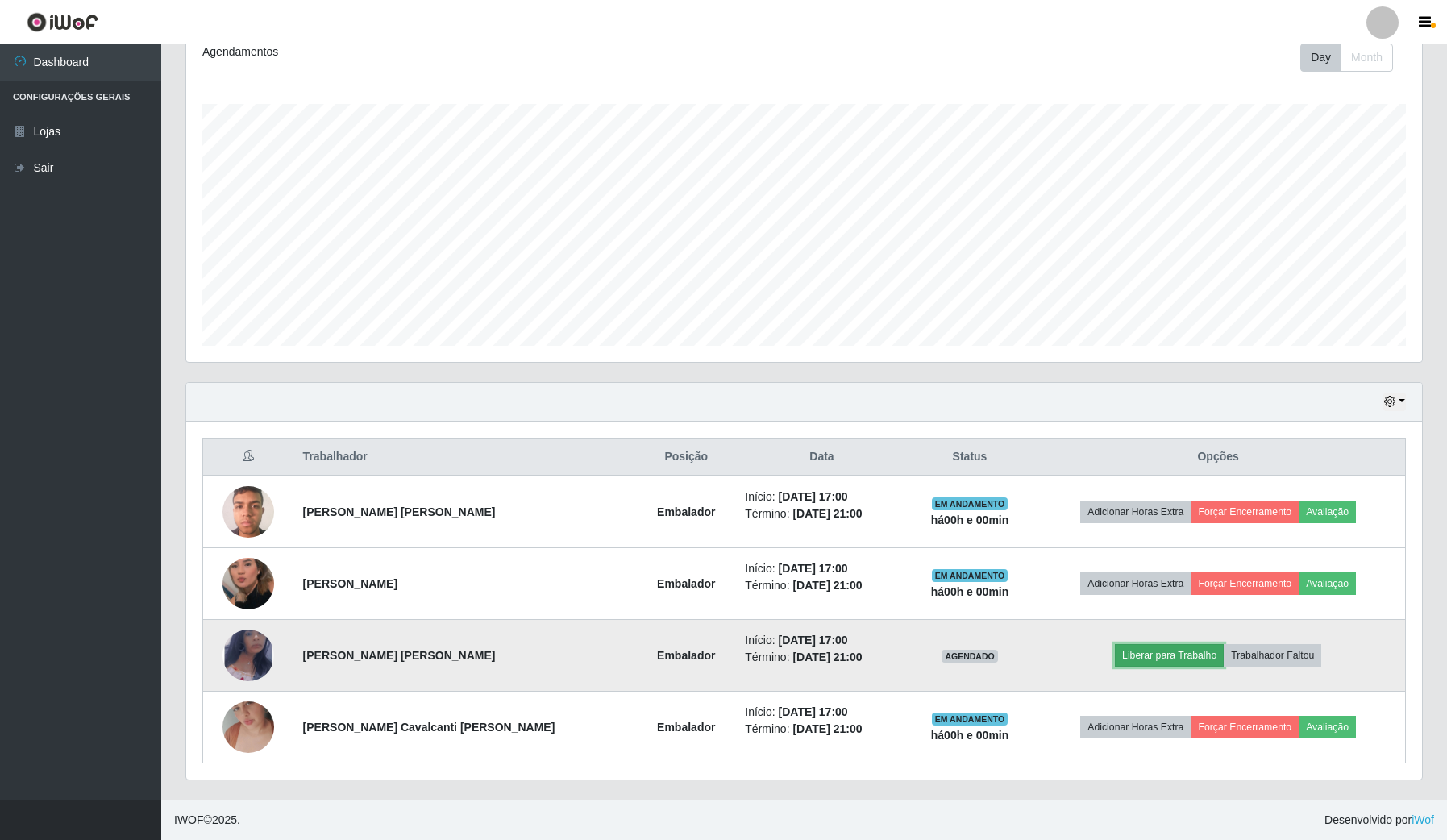
click at [1134, 660] on button "Liberar para Trabalho" at bounding box center [1169, 655] width 109 height 23
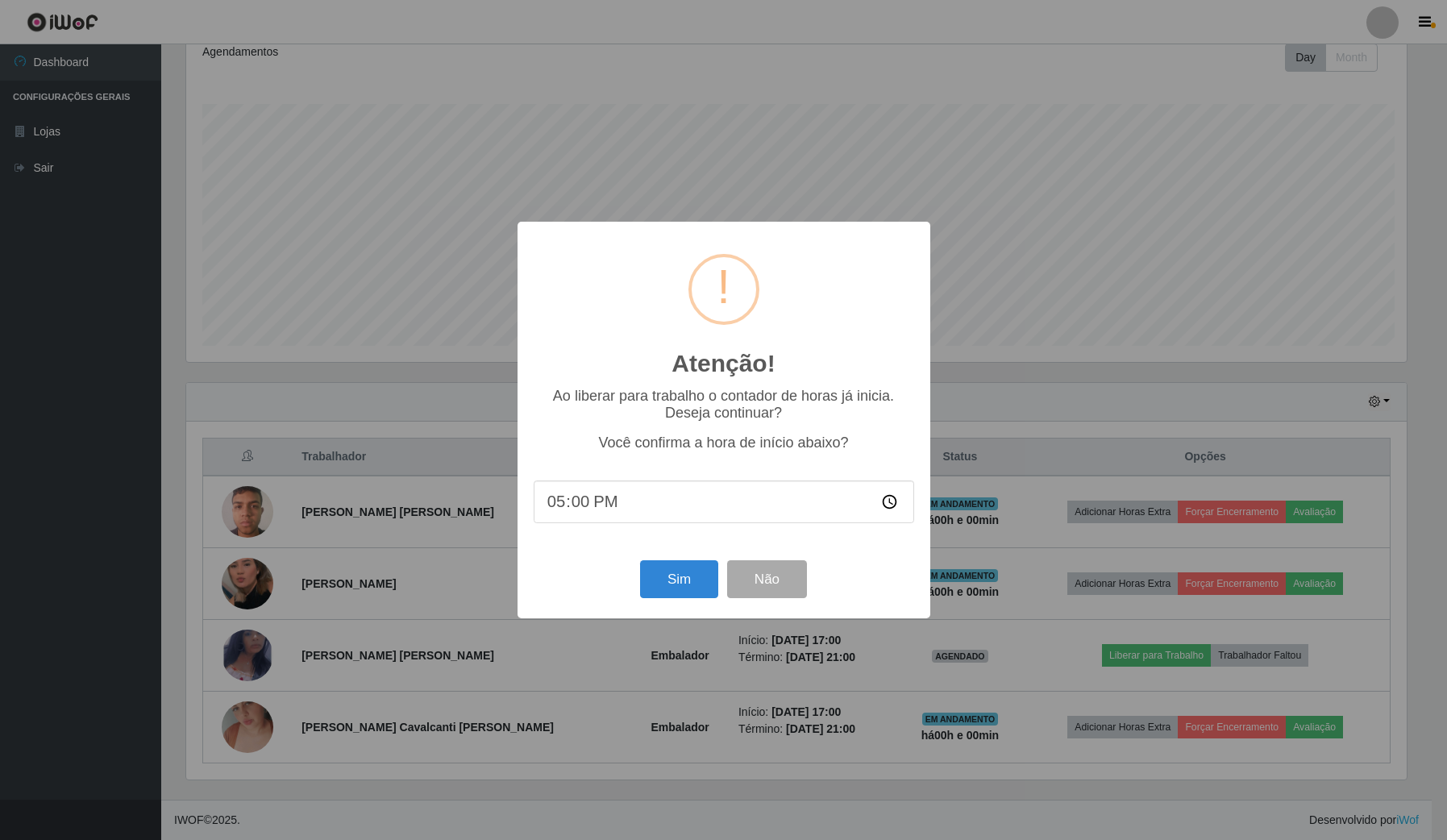
scroll to position [0, 0]
click at [710, 584] on button "Sim" at bounding box center [681, 579] width 78 height 38
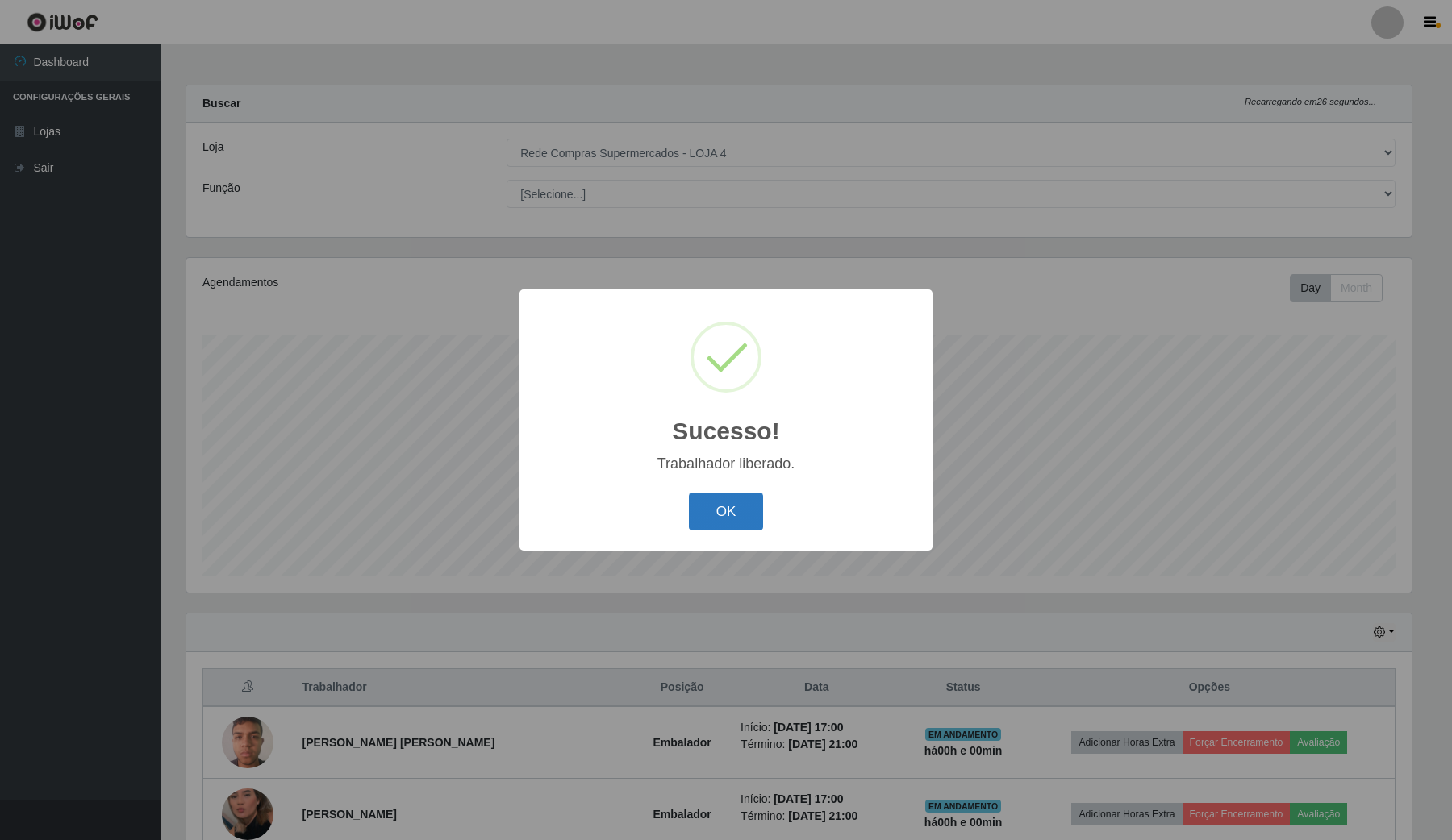
click at [728, 514] on button "OK" at bounding box center [727, 511] width 75 height 38
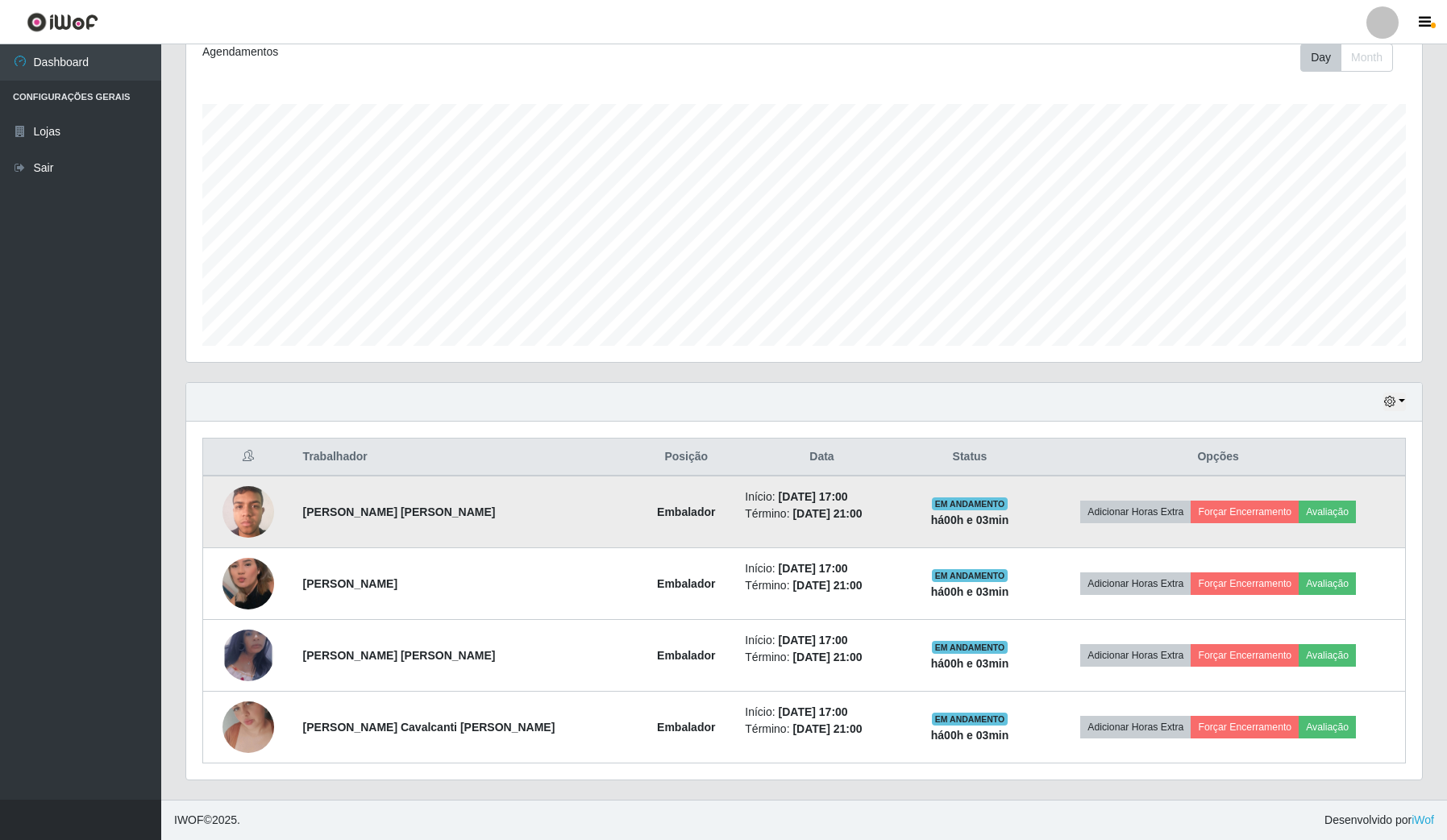
scroll to position [131, 0]
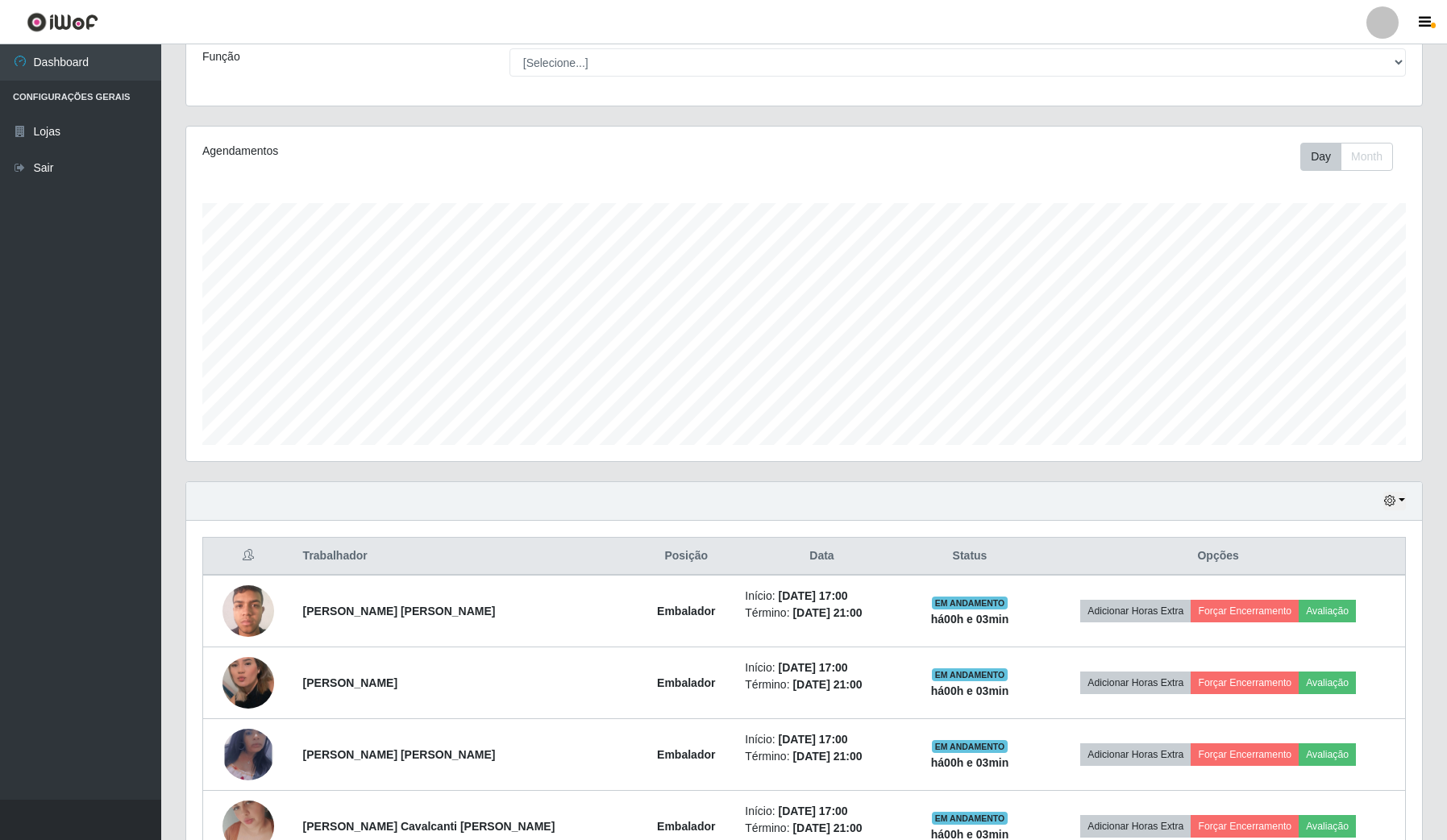
click at [89, 662] on ul "Dashboard Configurações Gerais Lojas Sair" at bounding box center [80, 422] width 161 height 756
